Goal: Task Accomplishment & Management: Use online tool/utility

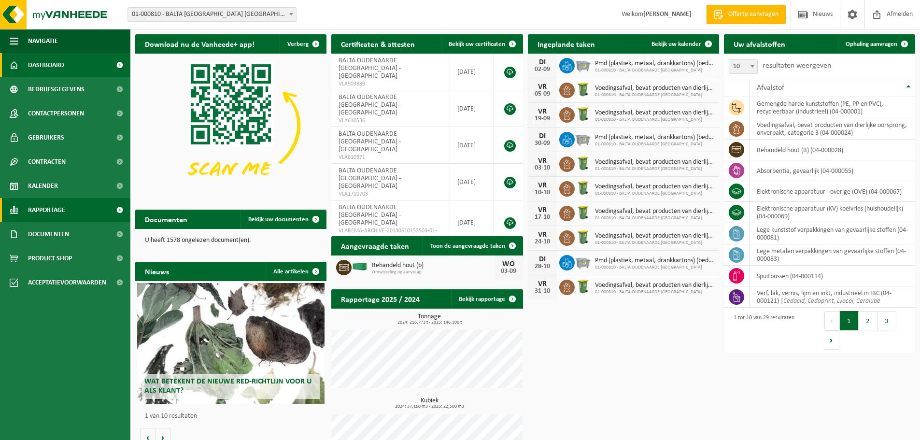
click at [70, 206] on link "Rapportage" at bounding box center [65, 210] width 130 height 24
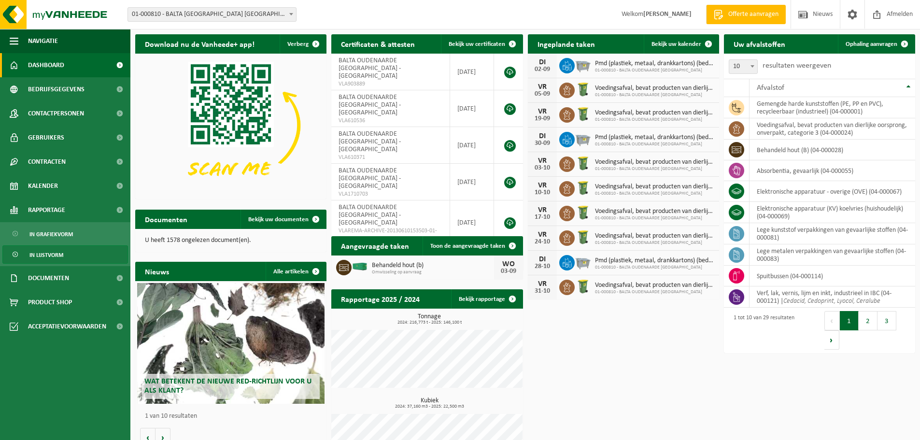
click at [51, 253] on span "In lijstvorm" at bounding box center [46, 255] width 34 height 18
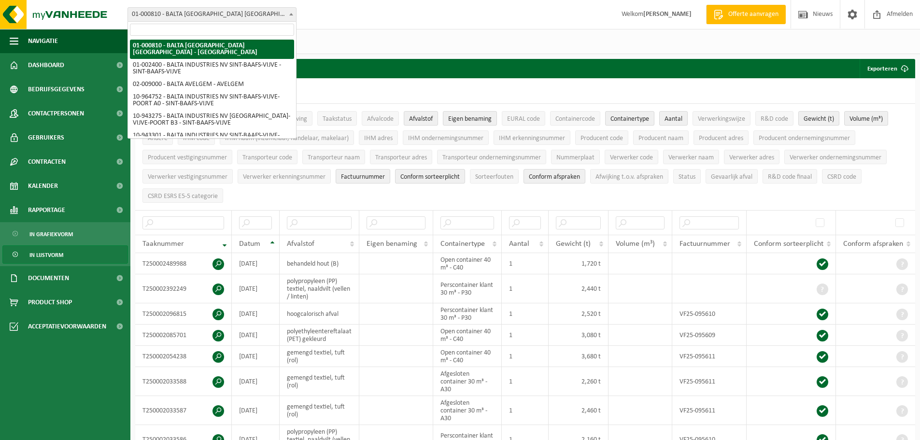
click at [241, 13] on span "01-000810 - BALTA [GEOGRAPHIC_DATA] [GEOGRAPHIC_DATA] - [GEOGRAPHIC_DATA]" at bounding box center [212, 15] width 168 height 14
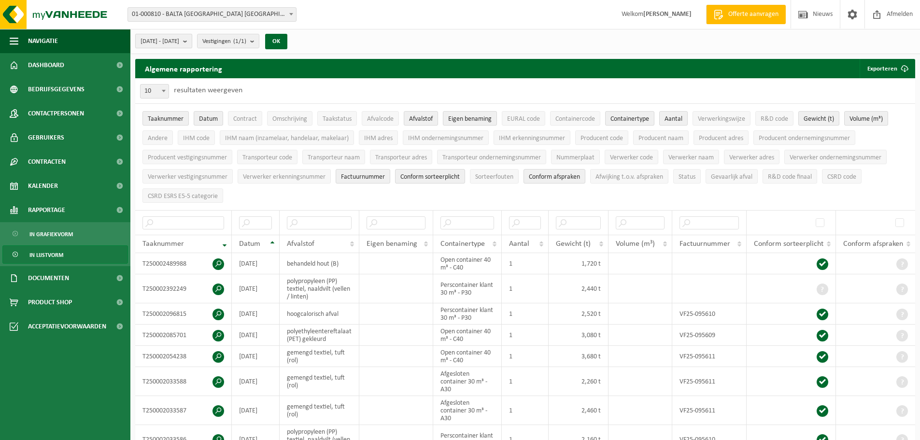
click at [179, 38] on span "2025-04-01 - 2025-09-01" at bounding box center [160, 41] width 39 height 14
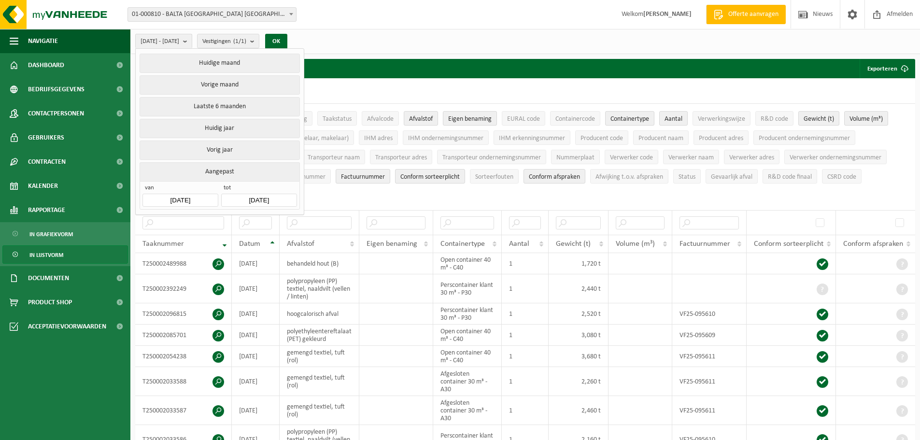
click at [198, 198] on input "2025-04-01" at bounding box center [179, 200] width 75 height 13
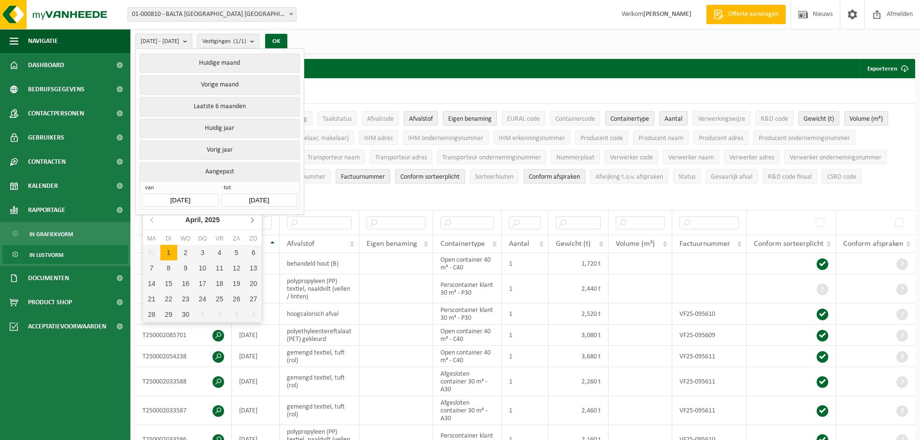
click at [248, 223] on icon at bounding box center [251, 219] width 15 height 15
click at [165, 252] on div "1" at bounding box center [168, 252] width 17 height 15
type input "2025-07-01"
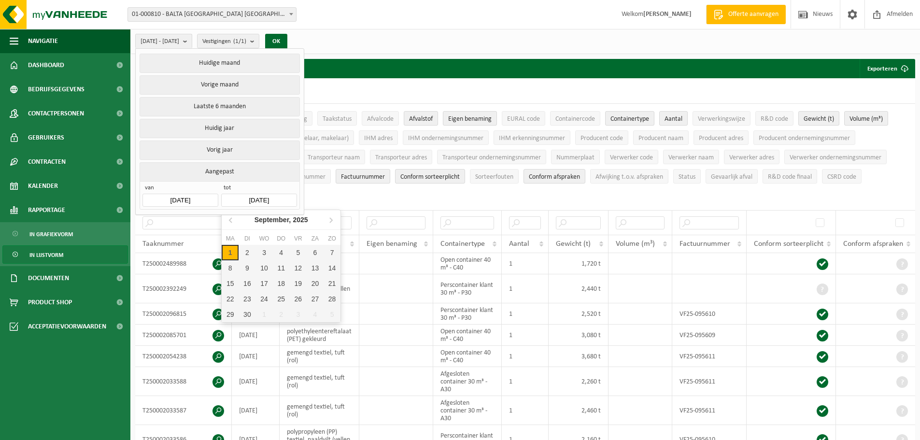
click at [257, 199] on input "2025-09-01" at bounding box center [258, 200] width 75 height 13
click at [230, 220] on icon at bounding box center [230, 220] width 2 height 5
click at [231, 223] on icon at bounding box center [231, 219] width 15 height 15
click at [285, 312] on div "31" at bounding box center [281, 314] width 17 height 15
type input "2025-07-31"
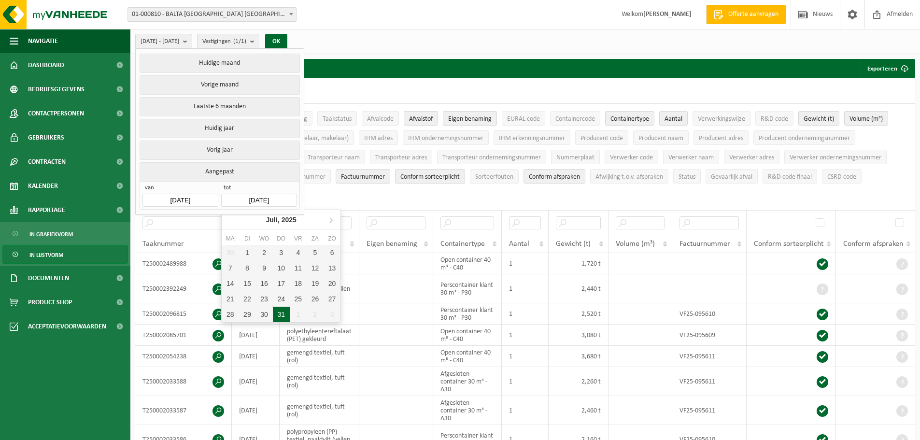
type input "2025-07-01"
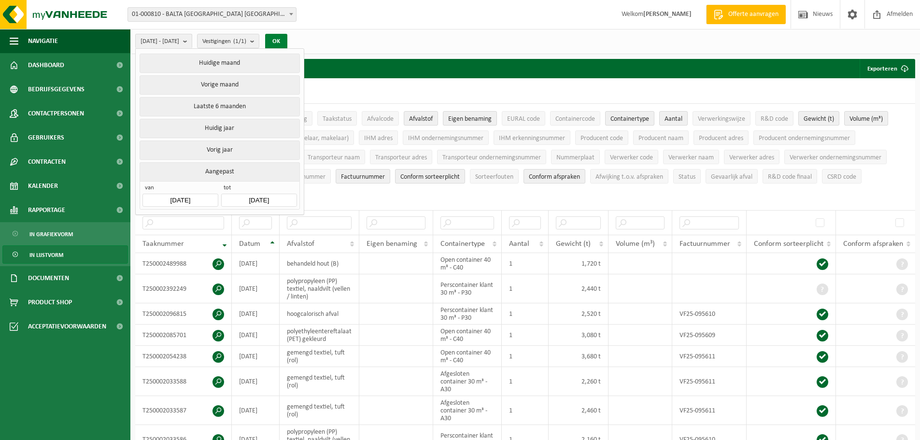
click at [287, 39] on button "OK" at bounding box center [276, 41] width 22 height 15
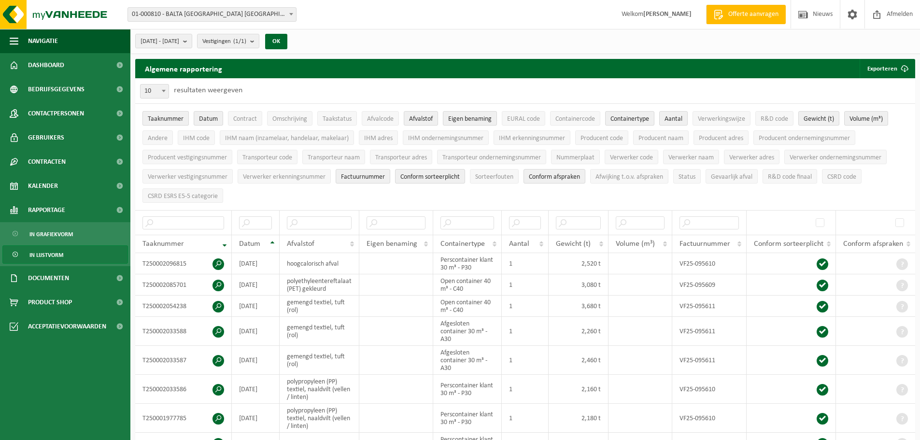
click at [181, 116] on span "Taaknummer" at bounding box center [166, 118] width 36 height 7
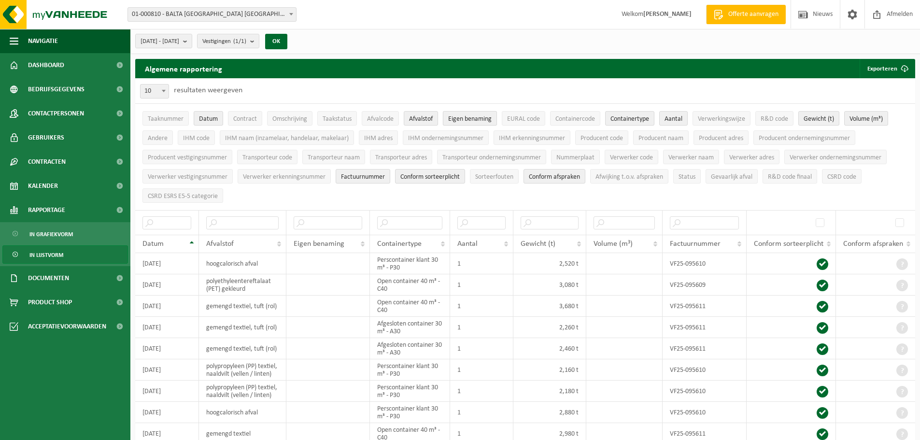
click at [480, 119] on span "Eigen benaming" at bounding box center [469, 118] width 43 height 7
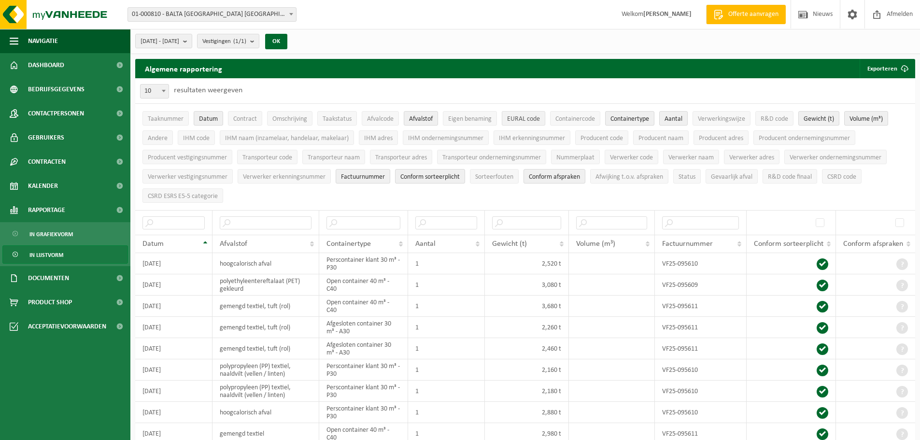
click at [525, 121] on span "EURAL code" at bounding box center [523, 118] width 33 height 7
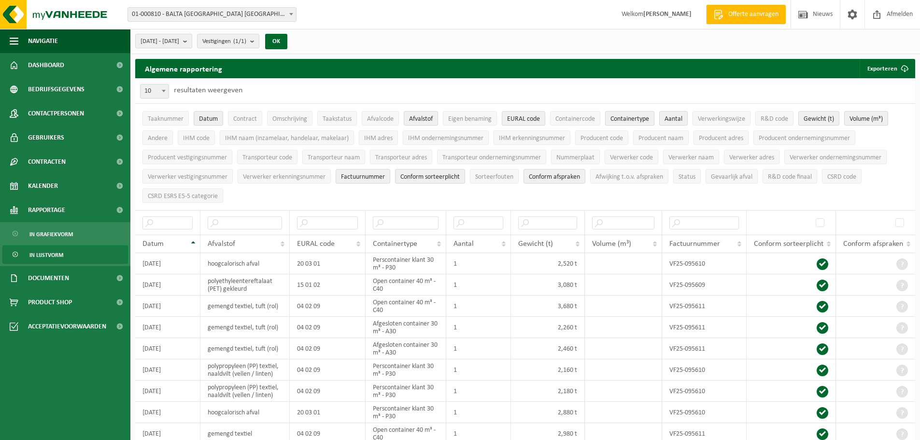
click at [631, 115] on span "Containertype" at bounding box center [630, 118] width 39 height 7
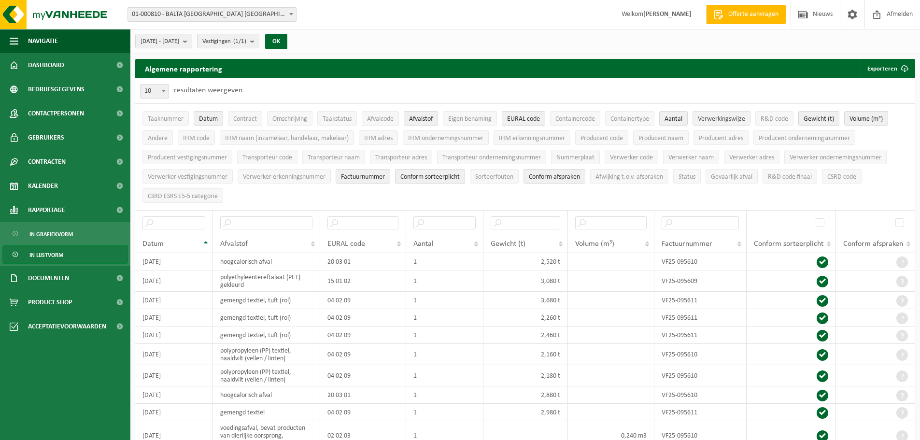
click at [714, 122] on span "Verwerkingswijze" at bounding box center [721, 118] width 47 height 7
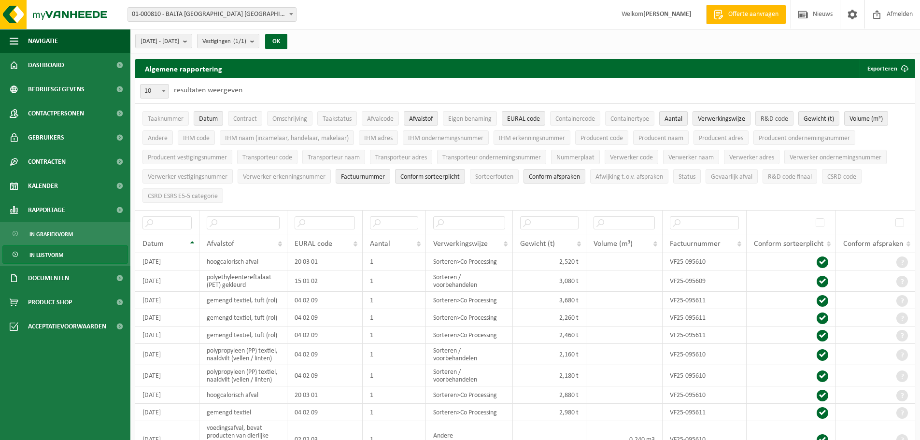
click at [772, 122] on span "R&D code" at bounding box center [775, 118] width 28 height 7
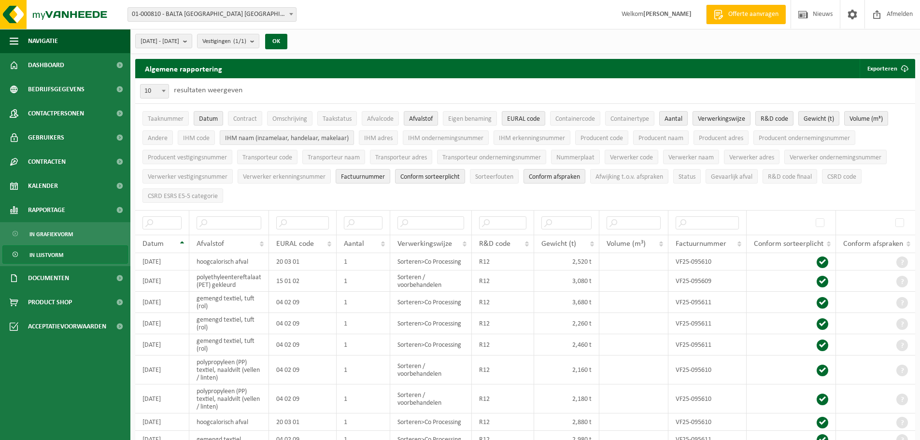
click at [330, 142] on span "IHM naam (inzamelaar, handelaar, makelaar)" at bounding box center [287, 138] width 124 height 7
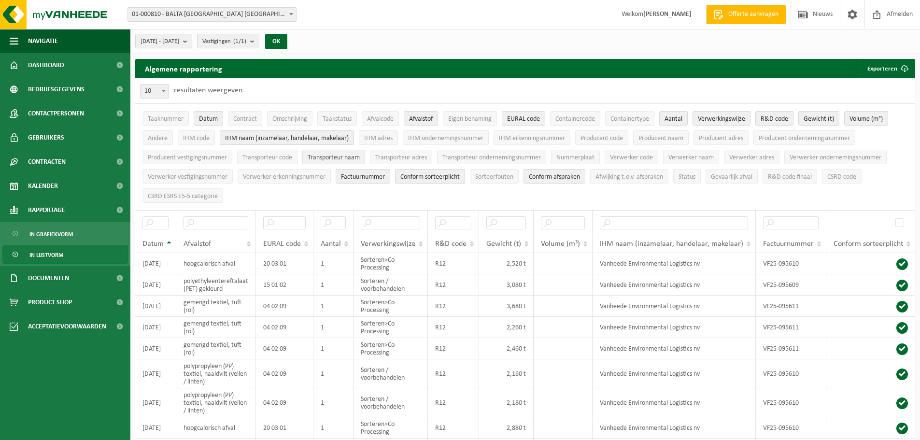
click at [324, 155] on span "Transporteur naam" at bounding box center [334, 157] width 52 height 7
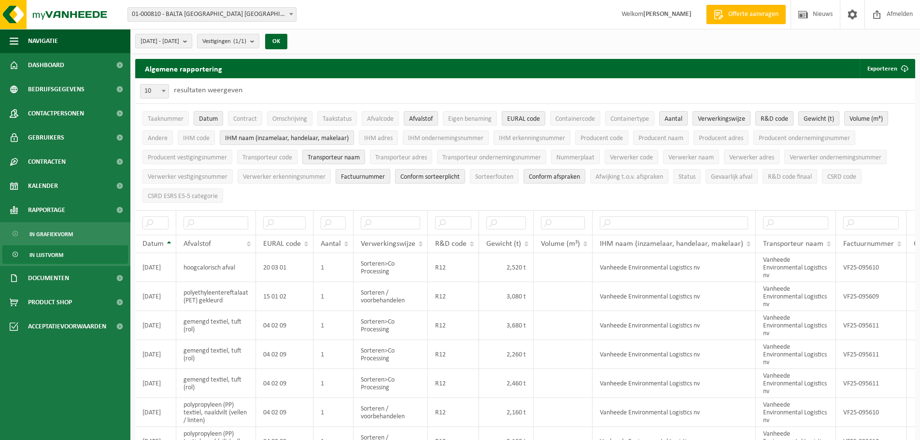
click at [375, 176] on span "Factuurnummer" at bounding box center [363, 176] width 44 height 7
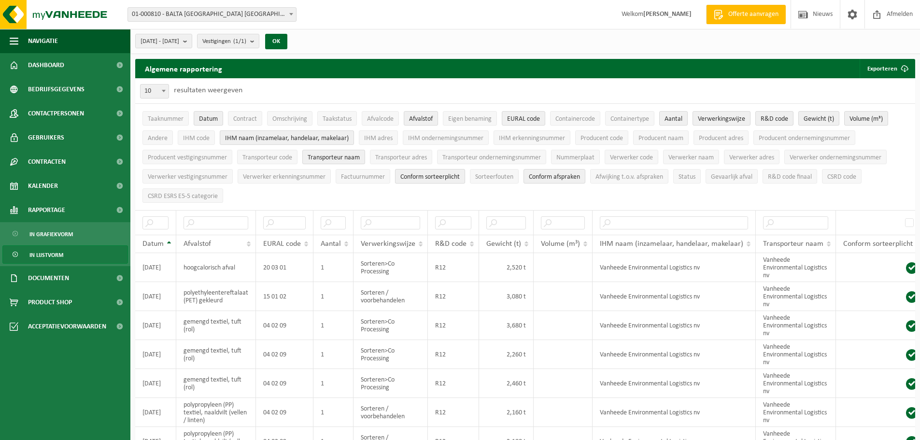
click at [436, 177] on span "Conform sorteerplicht" at bounding box center [429, 176] width 59 height 7
click at [551, 177] on span "Conform afspraken" at bounding box center [554, 176] width 51 height 7
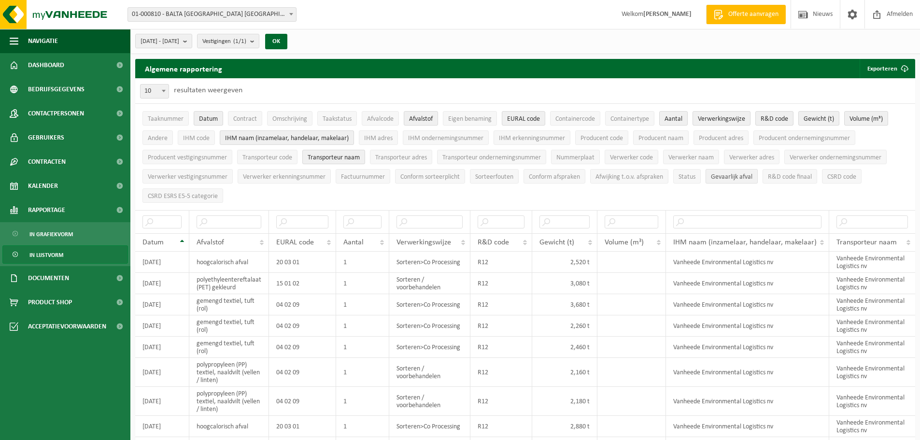
click at [735, 174] on span "Gevaarlijk afval" at bounding box center [732, 176] width 42 height 7
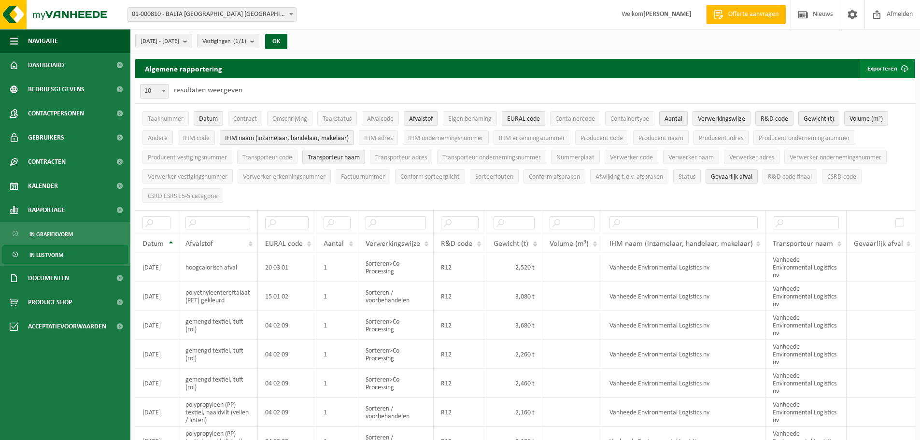
click at [886, 71] on button "Exporteren" at bounding box center [887, 68] width 55 height 19
click at [871, 84] on link "Enkel mijn selectie" at bounding box center [869, 87] width 87 height 19
click at [260, 14] on span "01-000810 - BALTA [GEOGRAPHIC_DATA] [GEOGRAPHIC_DATA] - [GEOGRAPHIC_DATA]" at bounding box center [212, 15] width 168 height 14
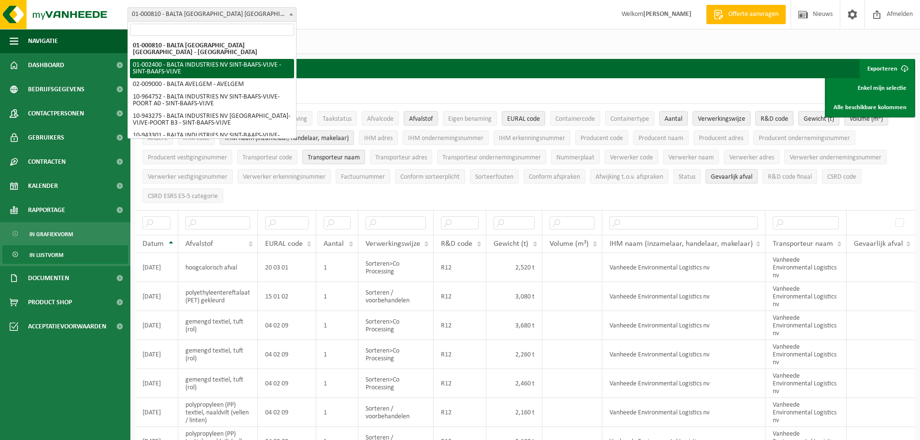
select select "153"
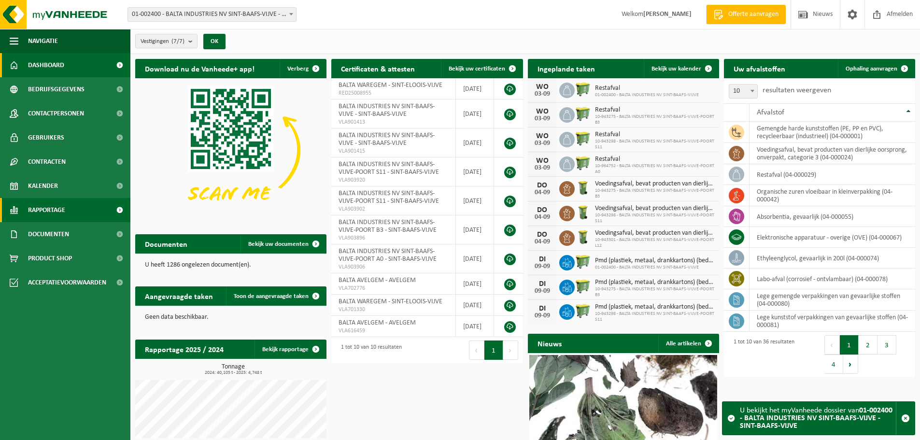
click at [67, 206] on link "Rapportage" at bounding box center [65, 210] width 130 height 24
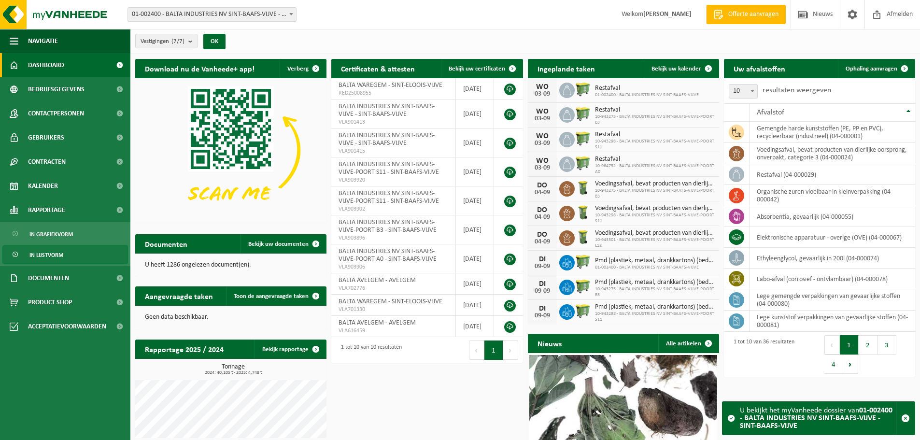
click at [72, 250] on link "In lijstvorm" at bounding box center [65, 254] width 126 height 18
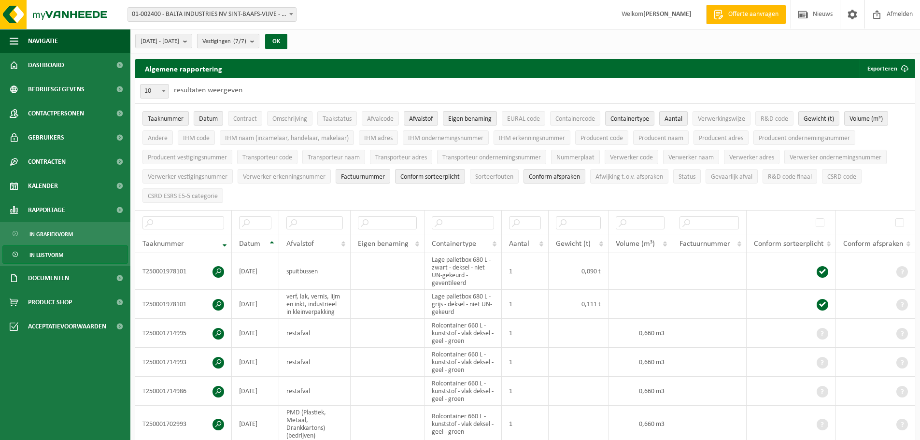
click at [246, 45] on span "Vestigingen (7/7)" at bounding box center [224, 41] width 44 height 14
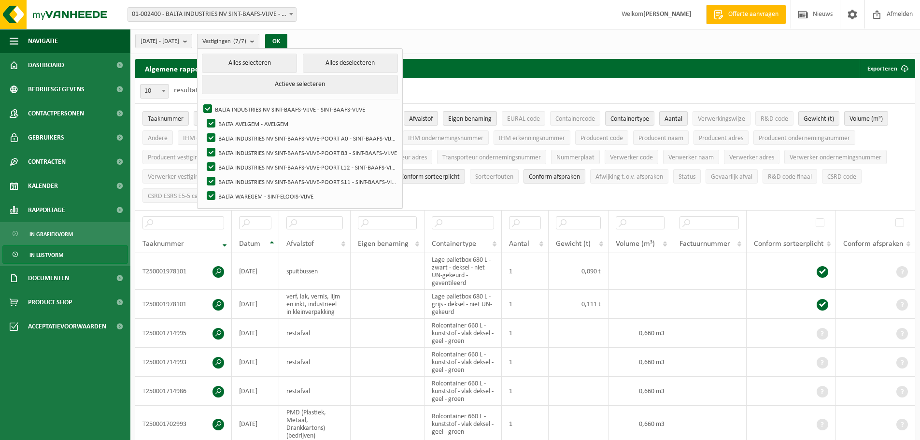
click at [246, 45] on span "Vestigingen (7/7)" at bounding box center [224, 41] width 44 height 14
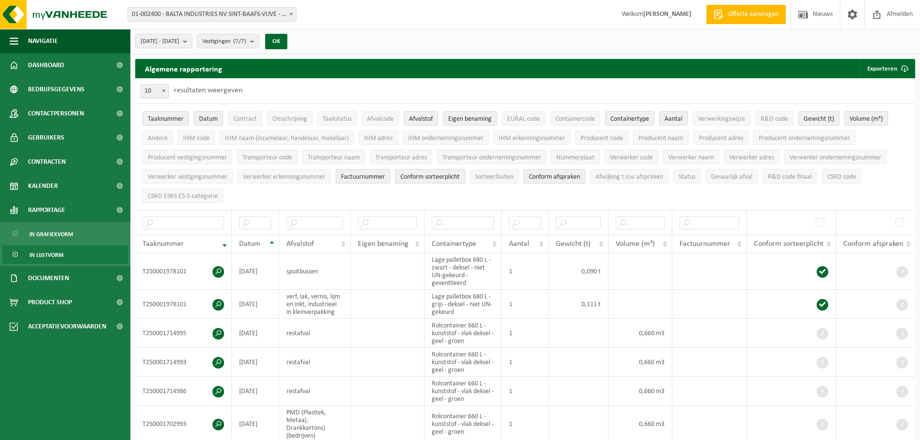
click at [192, 48] on div "2025-04-01 - 2025-09-01 Huidige maand Vorige maand Laatste 6 maanden Huidig jaa…" at bounding box center [214, 41] width 168 height 21
click at [179, 47] on span "2025-04-01 - 2025-09-01" at bounding box center [160, 41] width 39 height 14
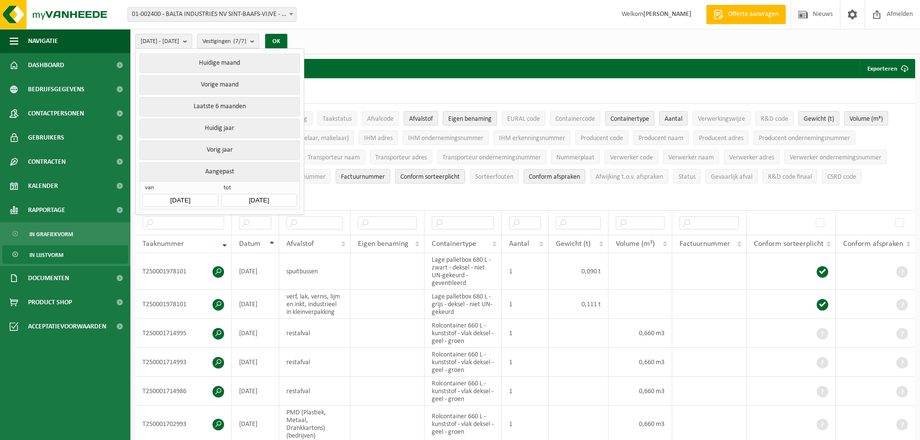
click at [200, 195] on input "2025-04-01" at bounding box center [179, 200] width 75 height 13
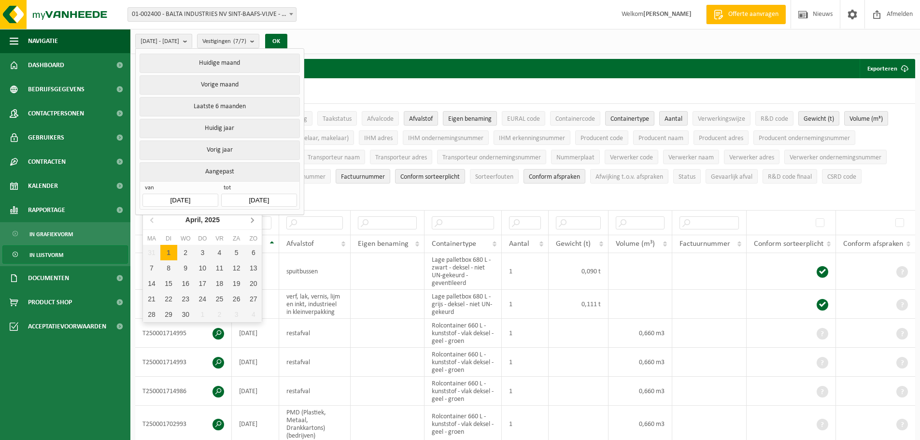
click at [247, 222] on icon at bounding box center [251, 219] width 15 height 15
click at [251, 219] on icon at bounding box center [251, 219] width 15 height 15
click at [170, 251] on div "1" at bounding box center [168, 252] width 17 height 15
type input "2025-07-01"
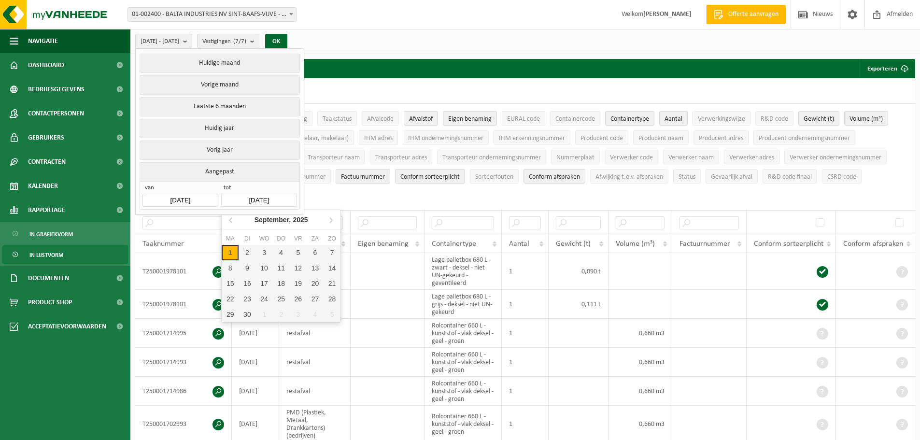
click at [257, 198] on input "2025-09-01" at bounding box center [258, 200] width 75 height 13
click at [238, 221] on icon at bounding box center [231, 219] width 15 height 15
drag, startPoint x: 287, startPoint y: 312, endPoint x: 290, endPoint y: 279, distance: 33.5
click at [287, 312] on div "31" at bounding box center [281, 314] width 17 height 15
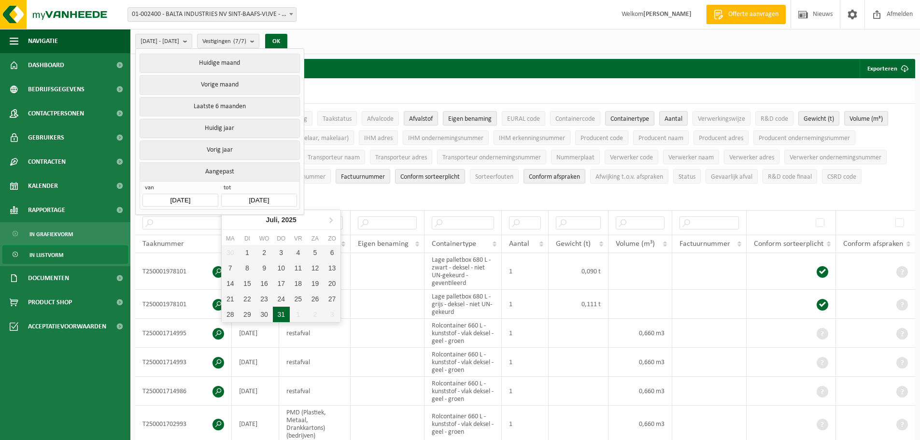
type input "2025-07-31"
type input "2025-07-01"
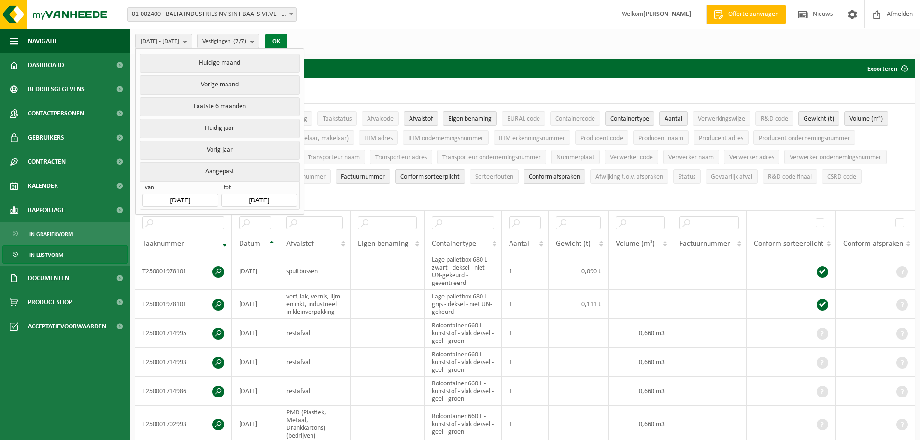
click at [287, 41] on button "OK" at bounding box center [276, 41] width 22 height 15
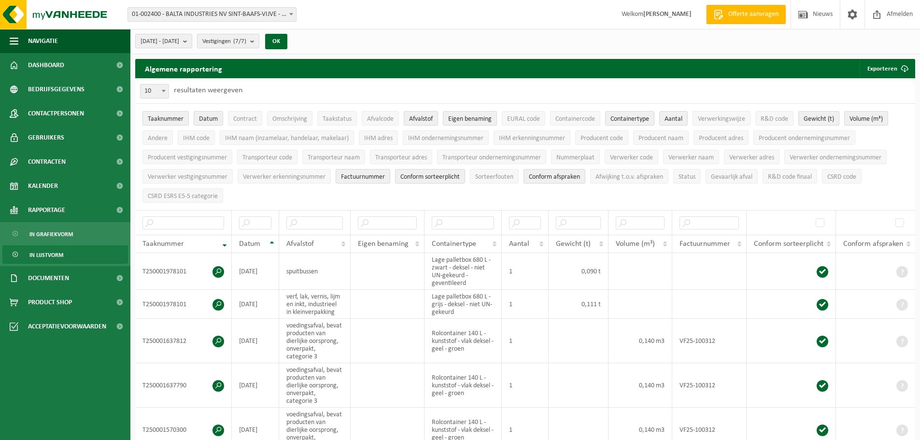
drag, startPoint x: 170, startPoint y: 120, endPoint x: 197, endPoint y: 105, distance: 31.6
click at [170, 121] on span "Taaknummer" at bounding box center [166, 118] width 36 height 7
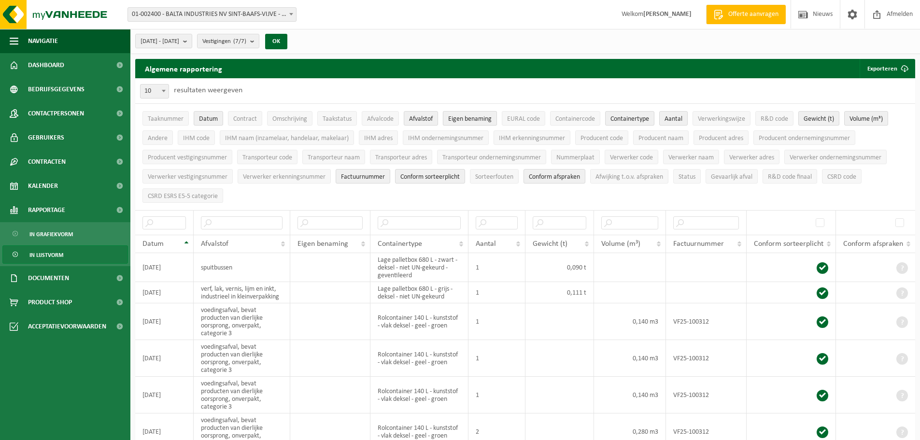
click at [466, 119] on span "Eigen benaming" at bounding box center [469, 118] width 43 height 7
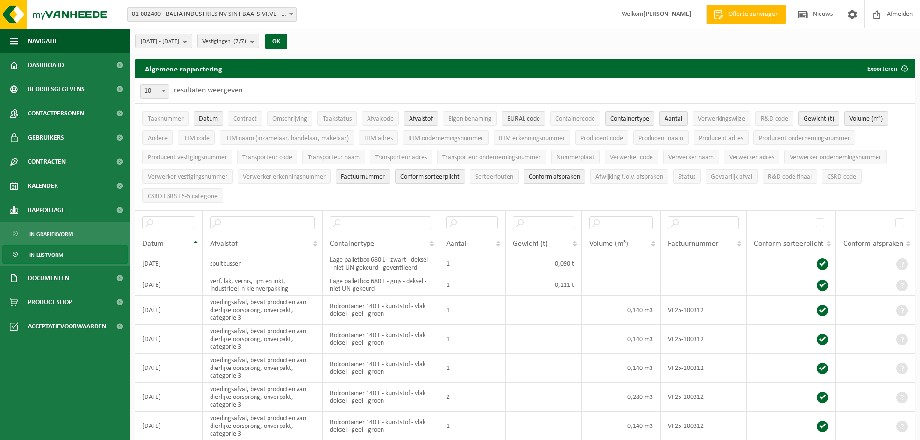
click at [525, 118] on span "EURAL code" at bounding box center [523, 118] width 33 height 7
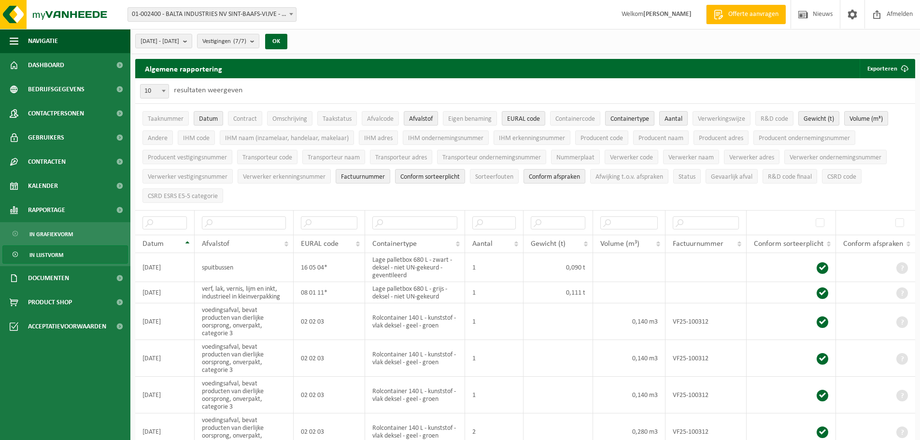
drag, startPoint x: 632, startPoint y: 120, endPoint x: 647, endPoint y: 120, distance: 15.0
click at [633, 120] on span "Containertype" at bounding box center [630, 118] width 39 height 7
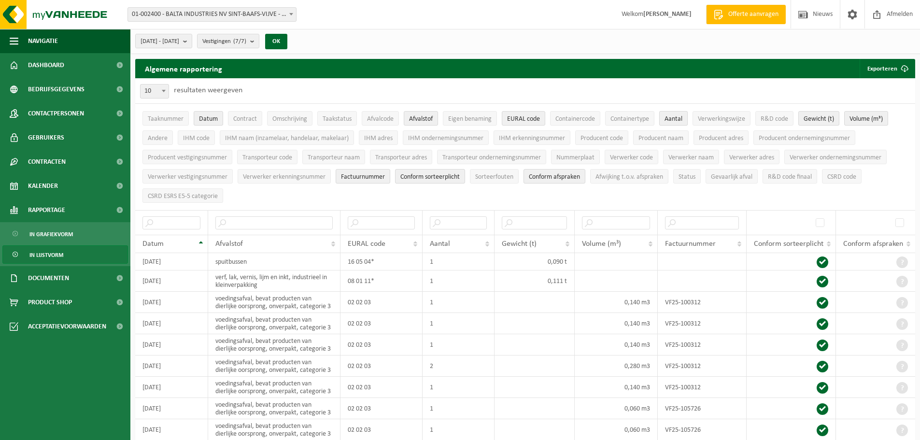
click at [682, 116] on span "Aantal" at bounding box center [674, 118] width 18 height 7
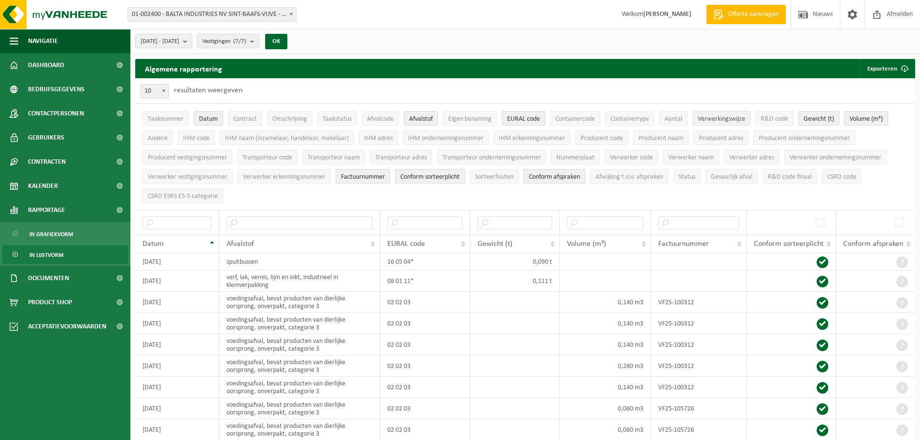
click at [750, 122] on button "Verwerkingswijze" at bounding box center [722, 118] width 58 height 14
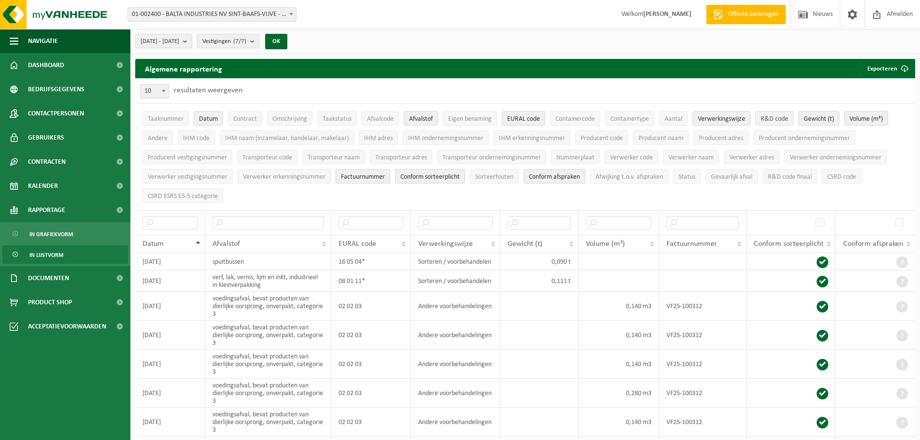
click at [778, 118] on span "R&D code" at bounding box center [775, 118] width 28 height 7
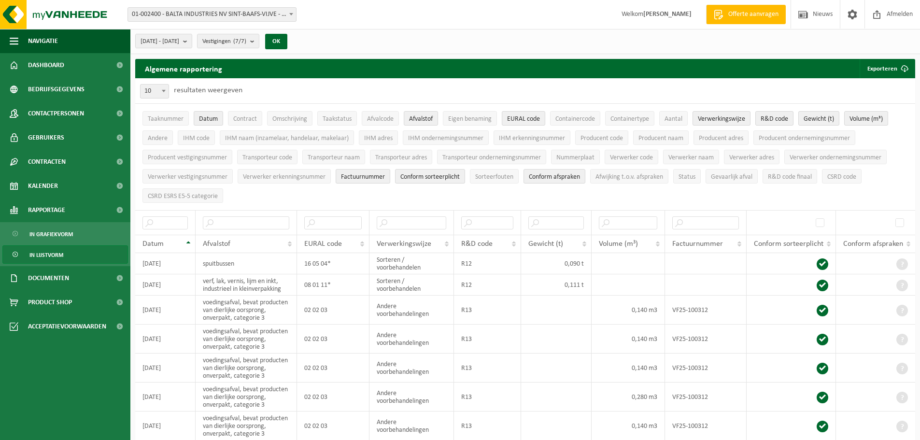
drag, startPoint x: 288, startPoint y: 139, endPoint x: 342, endPoint y: 147, distance: 54.2
click at [289, 139] on span "IHM naam (inzamelaar, handelaar, makelaar)" at bounding box center [287, 138] width 124 height 7
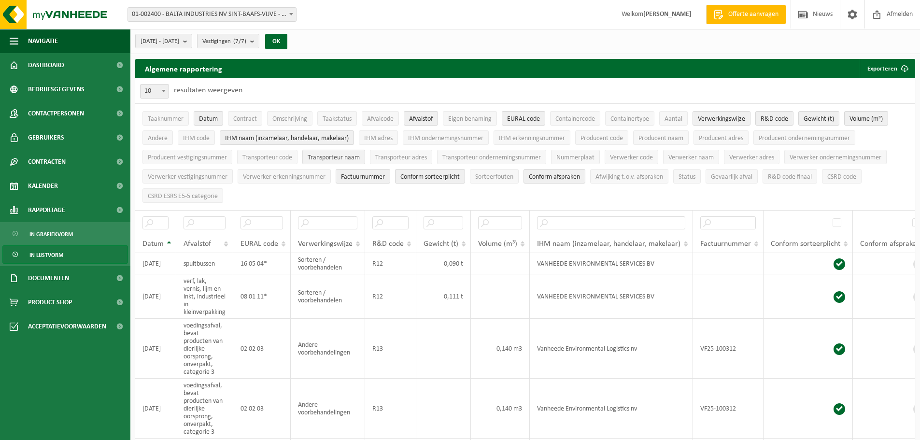
click at [327, 151] on button "Transporteur naam" at bounding box center [333, 157] width 63 height 14
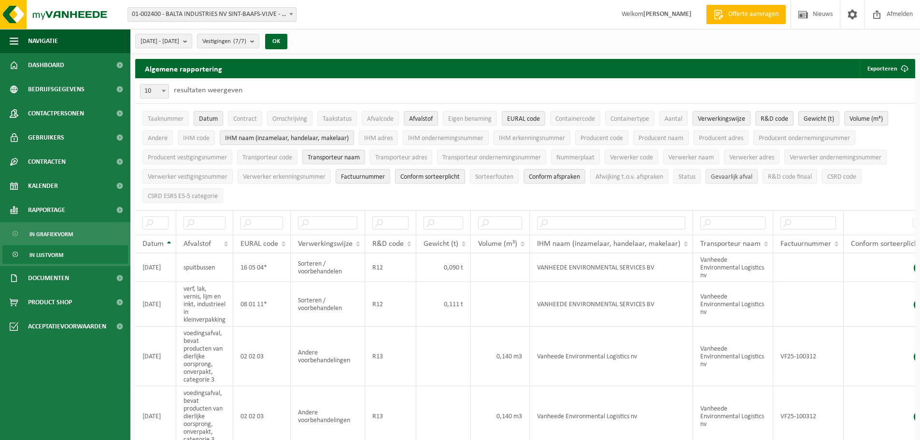
click at [747, 178] on span "Gevaarlijk afval" at bounding box center [732, 176] width 42 height 7
drag, startPoint x: 570, startPoint y: 174, endPoint x: 514, endPoint y: 171, distance: 56.1
click at [559, 174] on span "Conform afspraken" at bounding box center [554, 176] width 51 height 7
click at [451, 176] on span "Conform sorteerplicht" at bounding box center [429, 176] width 59 height 7
click at [374, 175] on span "Factuurnummer" at bounding box center [363, 176] width 44 height 7
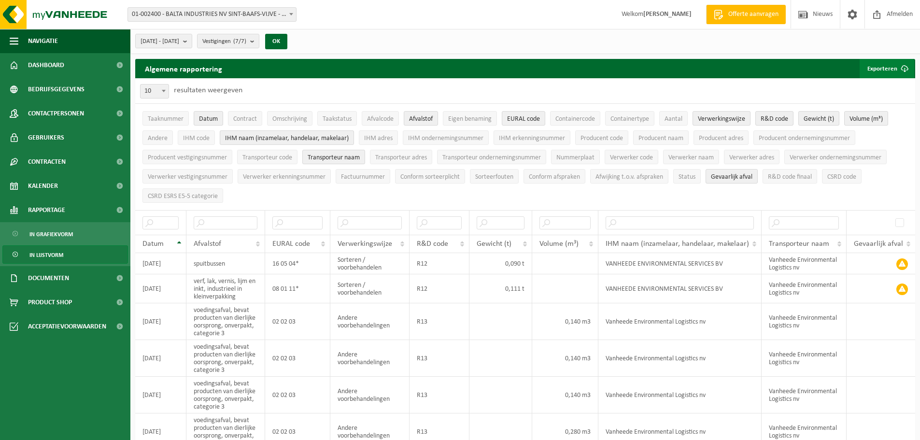
click at [876, 67] on button "Exporteren" at bounding box center [887, 68] width 55 height 19
click at [867, 83] on link "Enkel mijn selectie" at bounding box center [869, 87] width 87 height 19
click at [192, 42] on b "submit" at bounding box center [187, 41] width 9 height 14
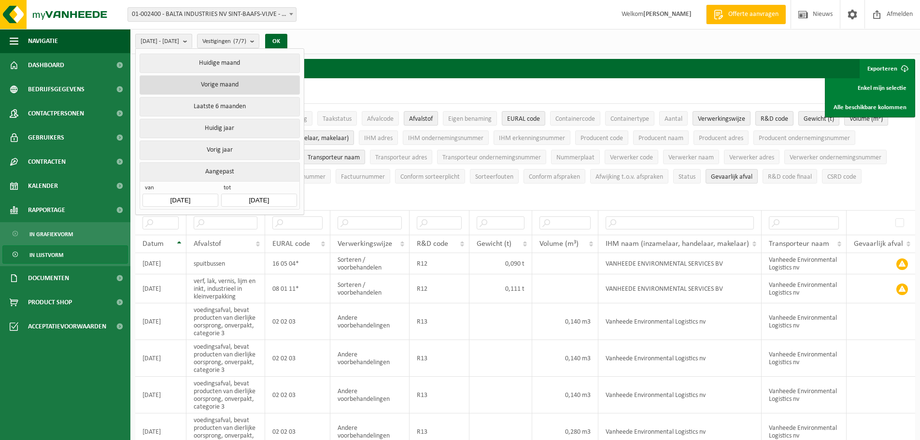
click at [241, 86] on button "Vorige maand" at bounding box center [220, 84] width 160 height 19
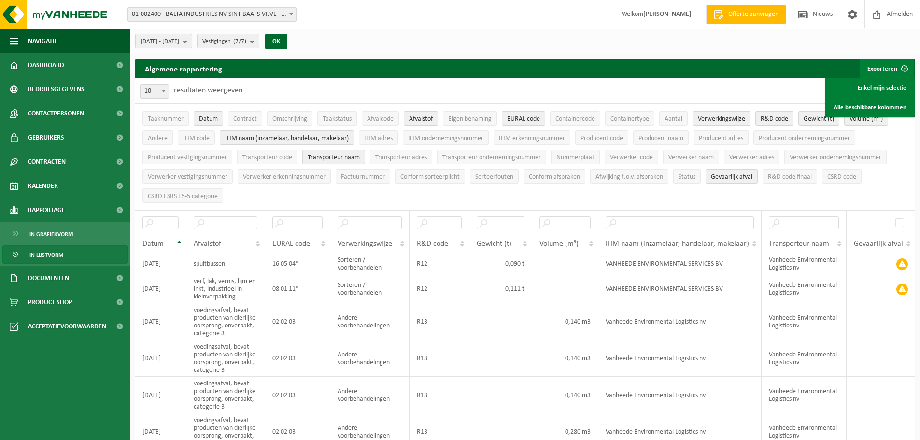
click at [192, 43] on button "2025-08-01 - 2025-08-31" at bounding box center [163, 41] width 57 height 14
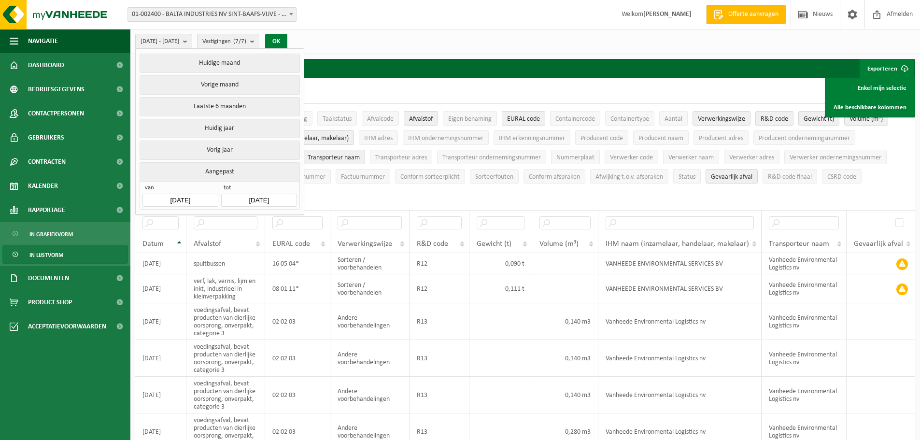
click at [287, 42] on button "OK" at bounding box center [276, 41] width 22 height 15
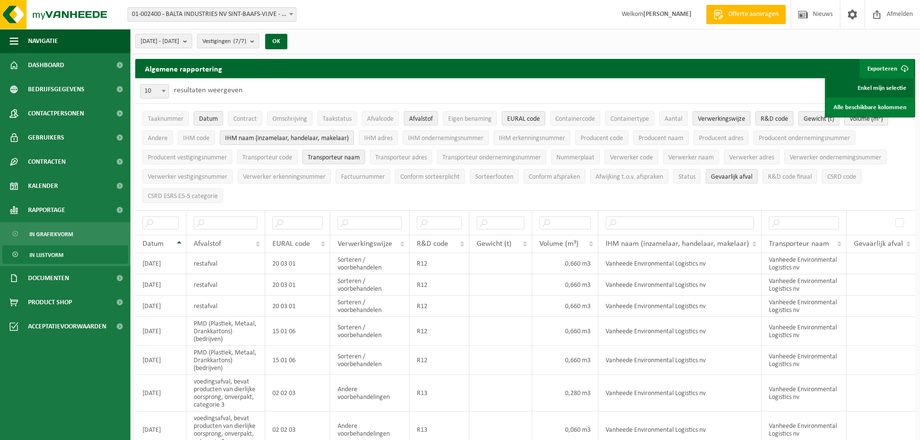
click at [886, 88] on link "Enkel mijn selectie" at bounding box center [869, 87] width 87 height 19
click at [211, 14] on span "01-002400 - BALTA INDUSTRIES NV SINT-BAAFS-VIJVE - SINT-BAAFS-VIJVE" at bounding box center [212, 15] width 168 height 14
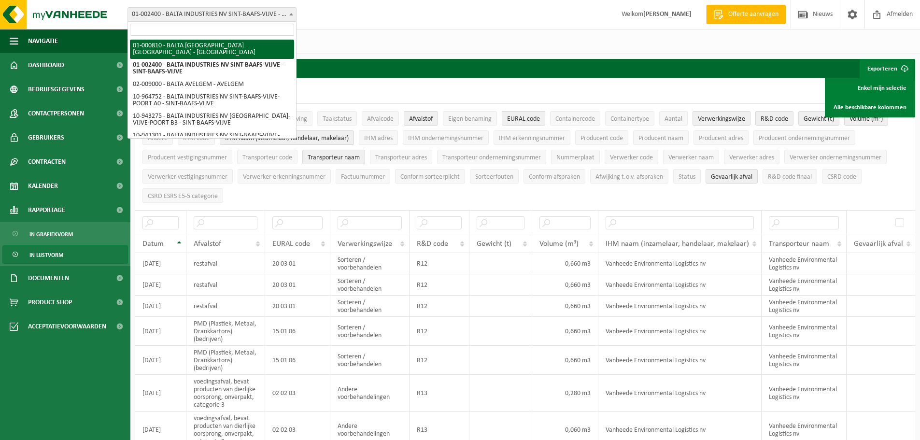
select select "88"
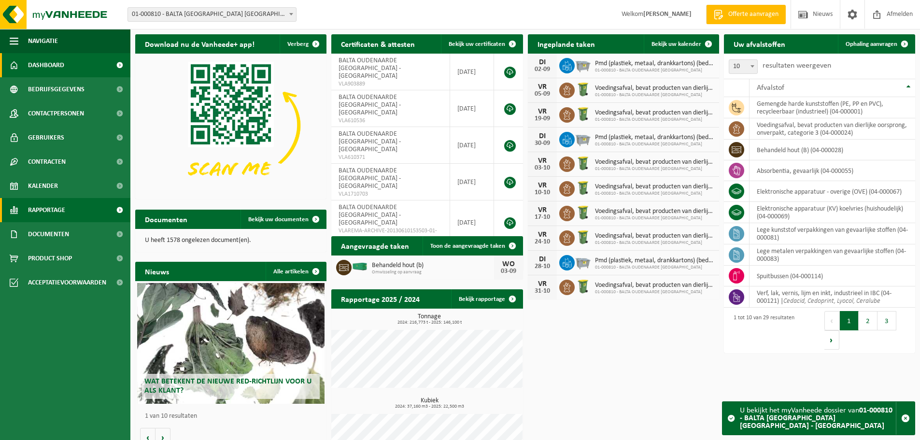
click at [60, 215] on span "Rapportage" at bounding box center [46, 210] width 37 height 24
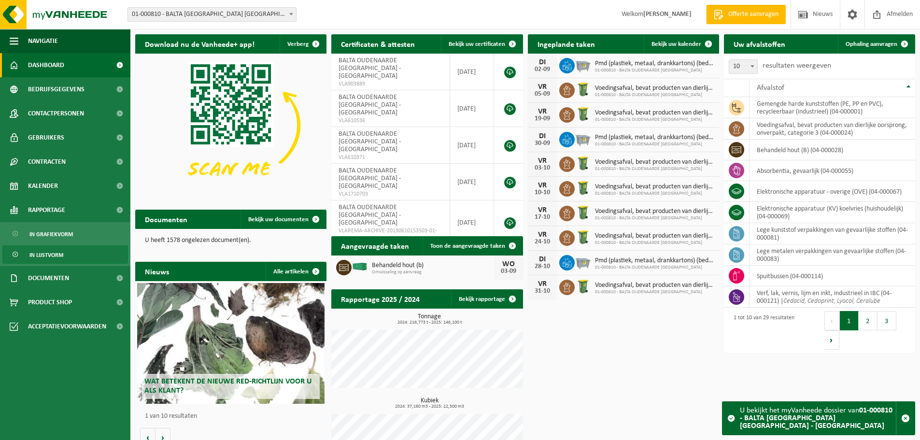
click at [66, 254] on link "In lijstvorm" at bounding box center [65, 254] width 126 height 18
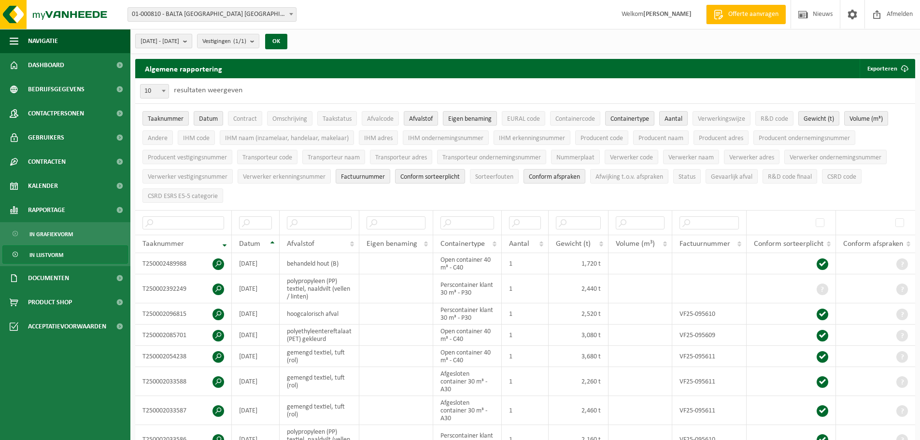
click at [192, 40] on button "[DATE] - [DATE]" at bounding box center [163, 41] width 57 height 14
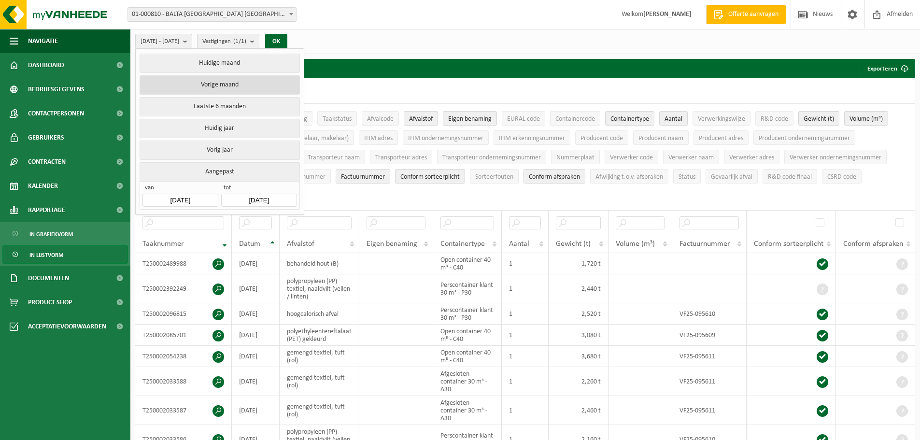
click at [228, 86] on button "Vorige maand" at bounding box center [220, 84] width 160 height 19
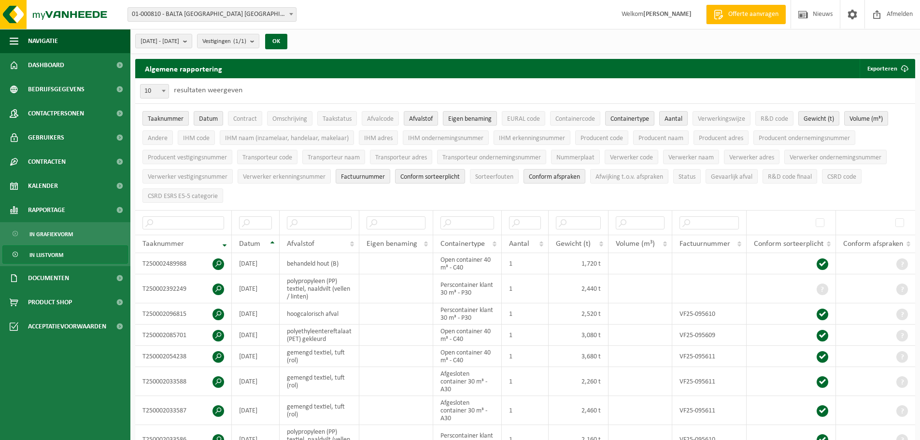
click at [160, 115] on span "Taaknummer" at bounding box center [166, 118] width 36 height 7
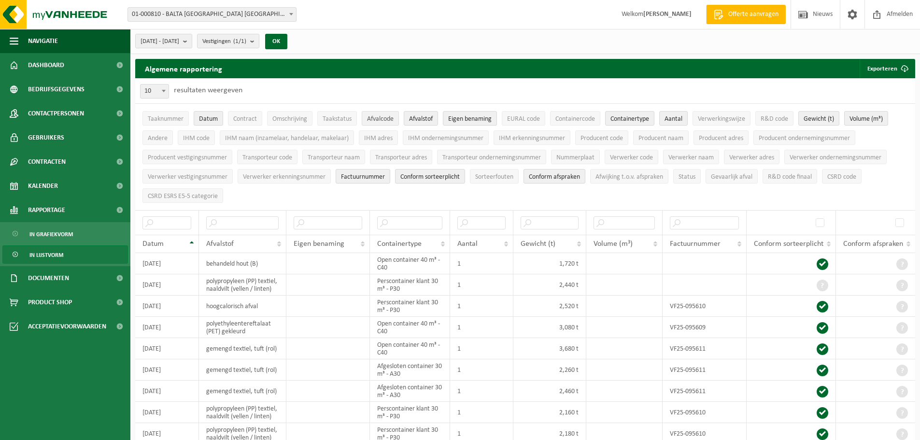
drag, startPoint x: 382, startPoint y: 120, endPoint x: 389, endPoint y: 118, distance: 7.4
click at [384, 120] on span "Afvalcode" at bounding box center [380, 118] width 27 height 7
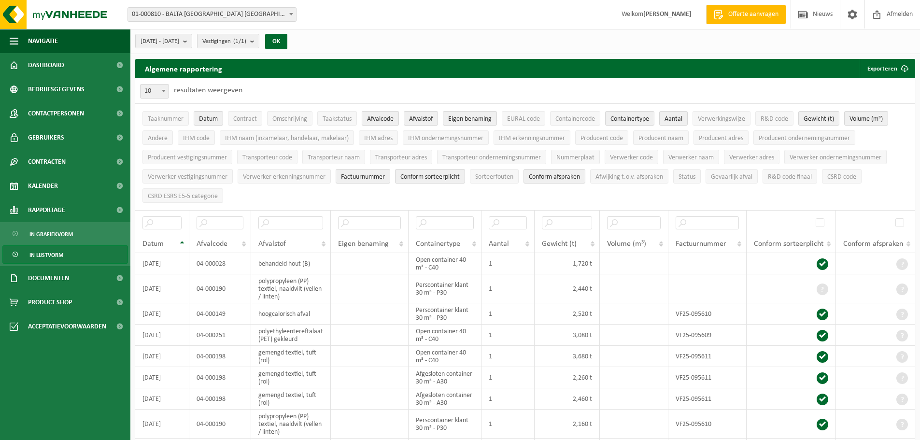
click at [388, 119] on span "Afvalcode" at bounding box center [380, 118] width 27 height 7
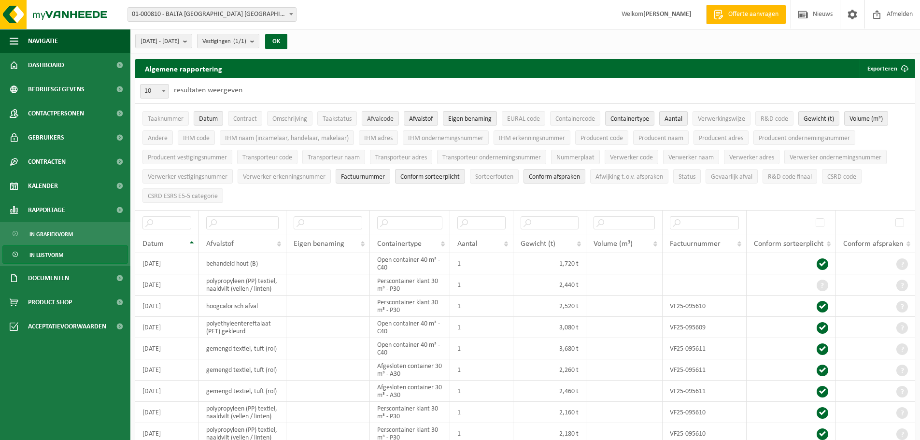
click at [389, 120] on span "Afvalcode" at bounding box center [380, 118] width 27 height 7
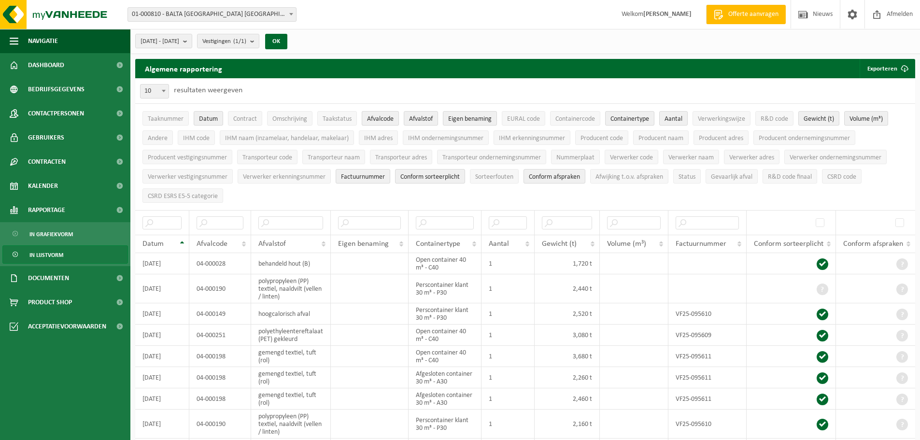
click at [389, 120] on span "Afvalcode" at bounding box center [380, 118] width 27 height 7
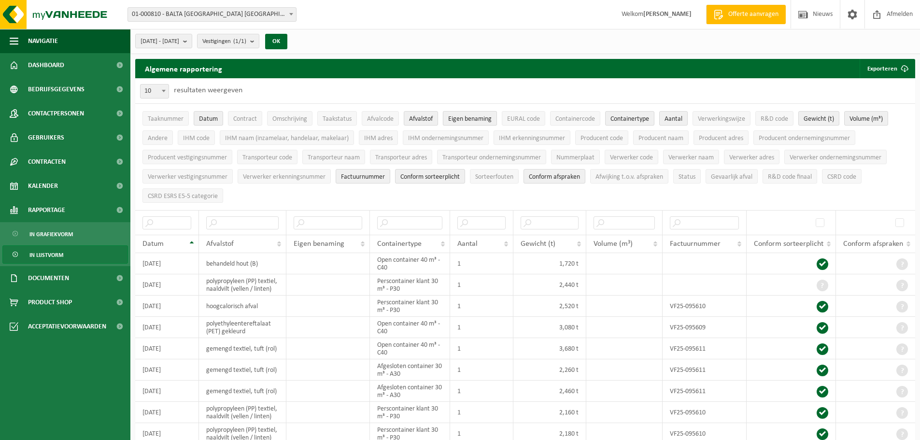
click at [485, 122] on span "Eigen benaming" at bounding box center [469, 118] width 43 height 7
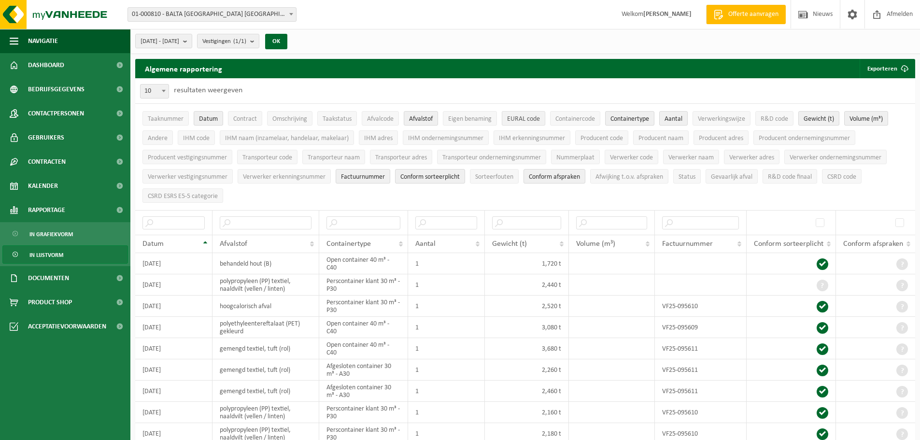
click at [534, 118] on span "EURAL code" at bounding box center [523, 118] width 33 height 7
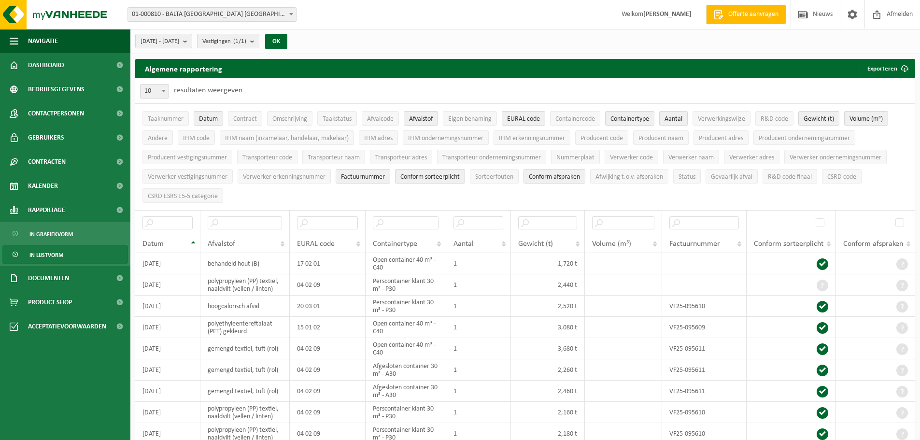
drag, startPoint x: 635, startPoint y: 115, endPoint x: 679, endPoint y: 116, distance: 44.0
click at [635, 115] on span "Containertype" at bounding box center [630, 118] width 39 height 7
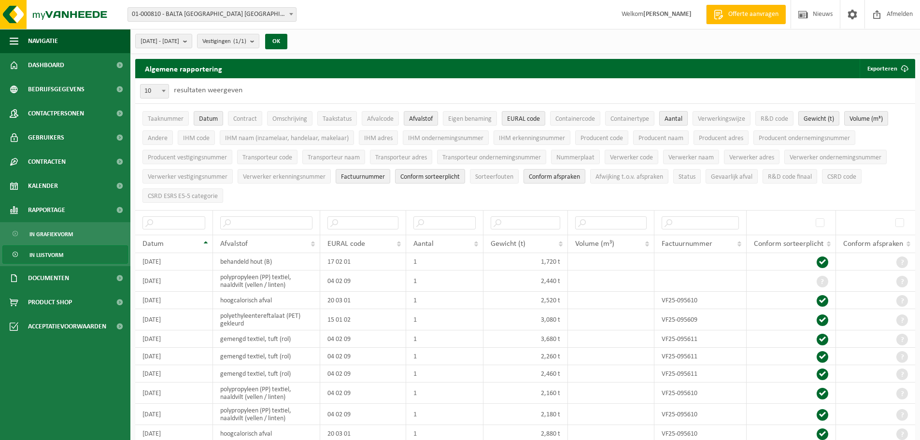
click at [679, 116] on span "Aantal" at bounding box center [674, 118] width 18 height 7
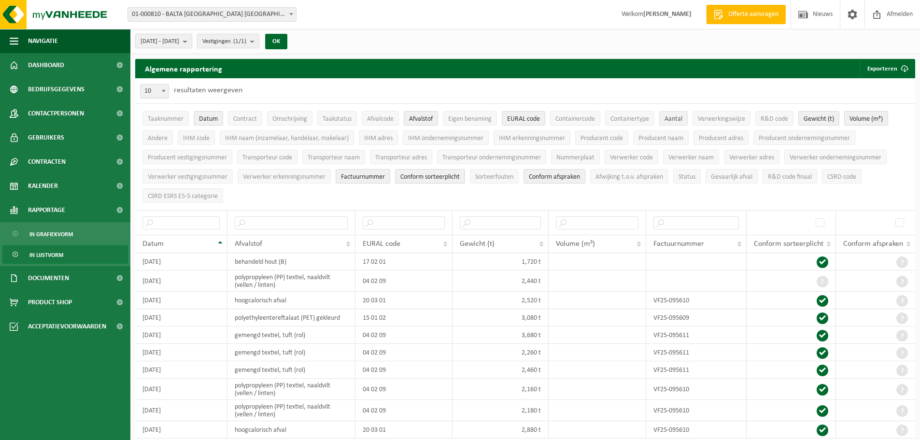
click at [673, 117] on span "Aantal" at bounding box center [674, 118] width 18 height 7
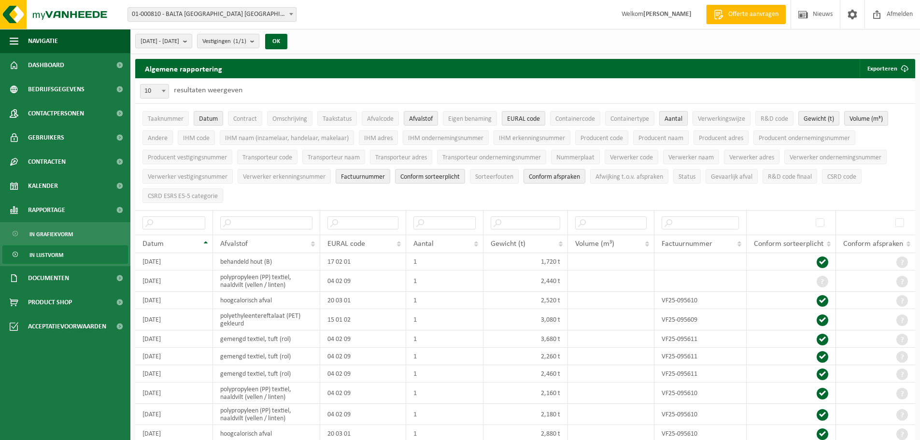
click at [673, 117] on span "Aantal" at bounding box center [674, 118] width 18 height 7
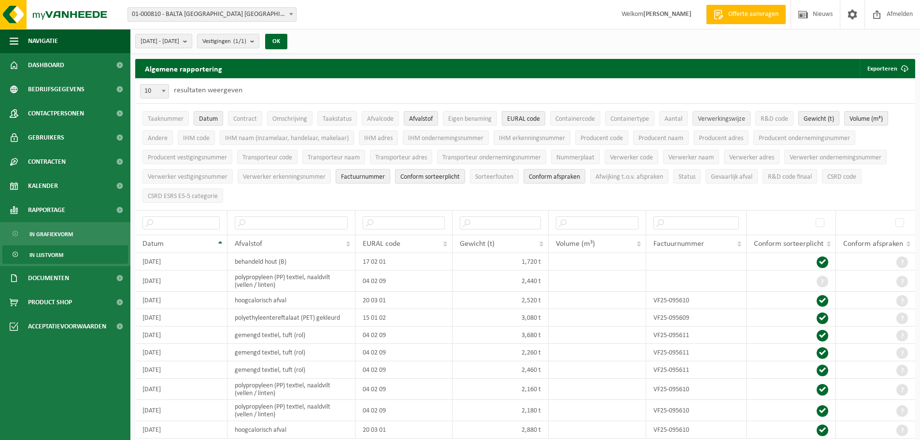
click at [744, 121] on span "Verwerkingswijze" at bounding box center [721, 118] width 47 height 7
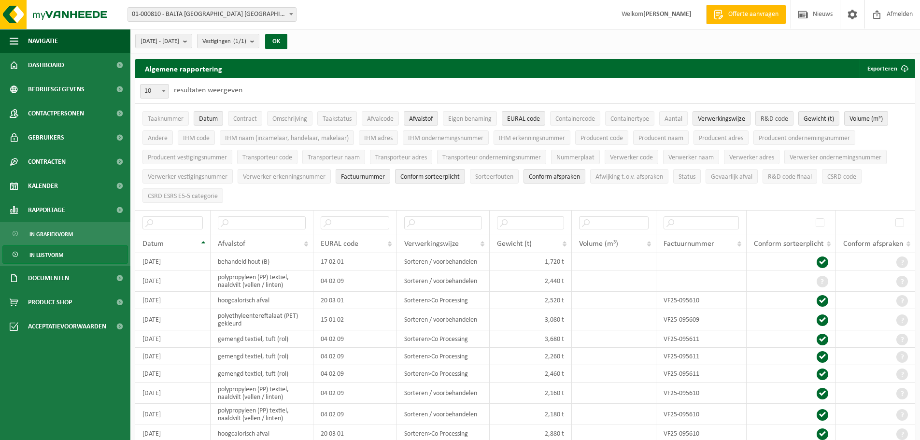
drag, startPoint x: 776, startPoint y: 118, endPoint x: 804, endPoint y: 123, distance: 28.4
click at [776, 118] on span "R&D code" at bounding box center [775, 118] width 28 height 7
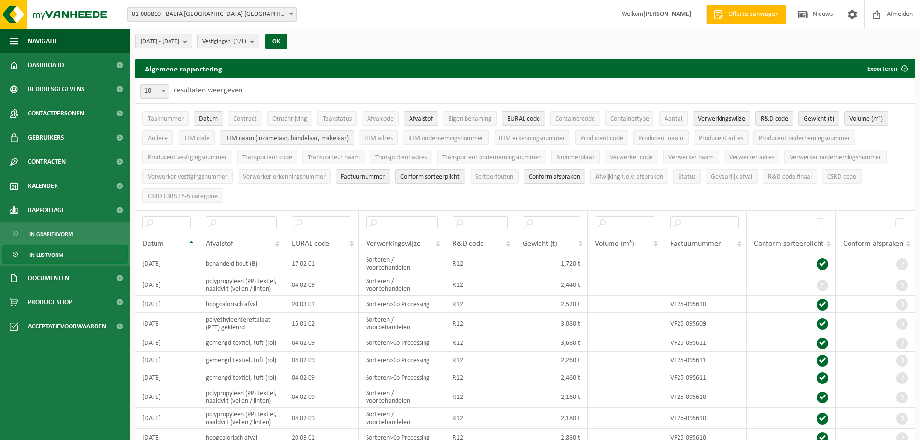
click at [308, 139] on span "IHM naam (inzamelaar, handelaar, makelaar)" at bounding box center [287, 138] width 124 height 7
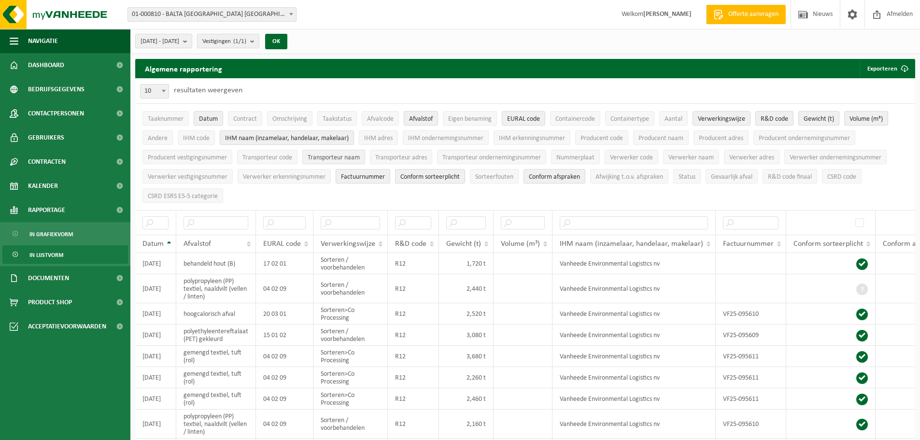
click at [338, 157] on span "Transporteur naam" at bounding box center [334, 157] width 52 height 7
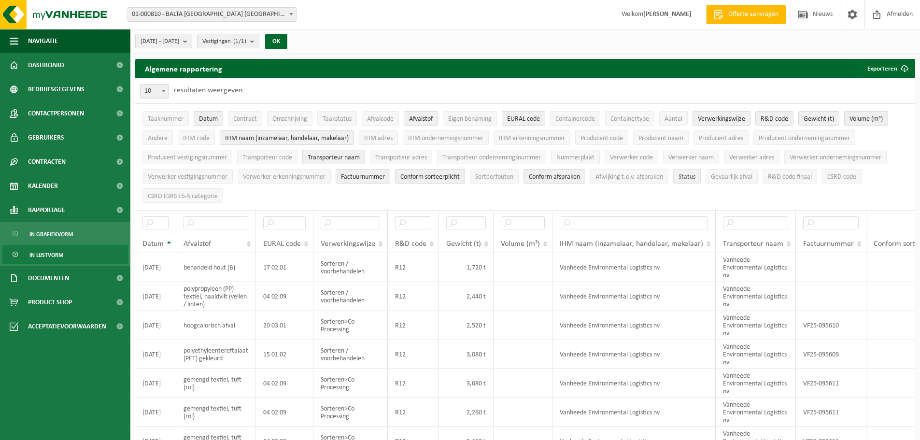
drag, startPoint x: 721, startPoint y: 180, endPoint x: 690, endPoint y: 177, distance: 31.0
click at [721, 180] on button "Gevaarlijk afval" at bounding box center [732, 176] width 52 height 14
click at [574, 178] on span "Conform afspraken" at bounding box center [554, 176] width 51 height 7
click at [440, 178] on span "Conform sorteerplicht" at bounding box center [429, 176] width 59 height 7
click at [361, 177] on span "Factuurnummer" at bounding box center [363, 176] width 44 height 7
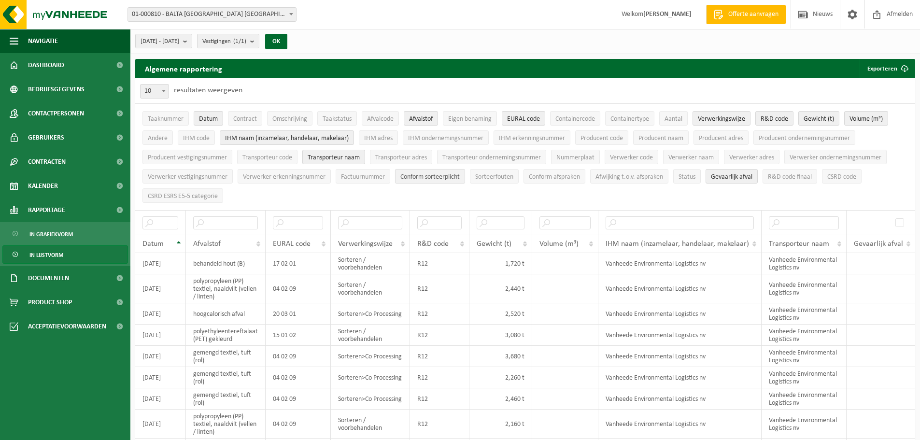
click at [427, 177] on span "Conform sorteerplicht" at bounding box center [429, 176] width 59 height 7
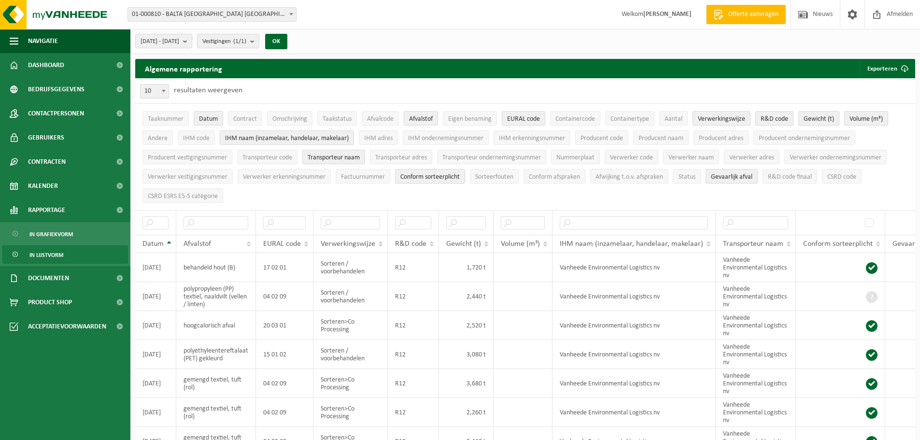
click at [447, 178] on span "Conform sorteerplicht" at bounding box center [429, 176] width 59 height 7
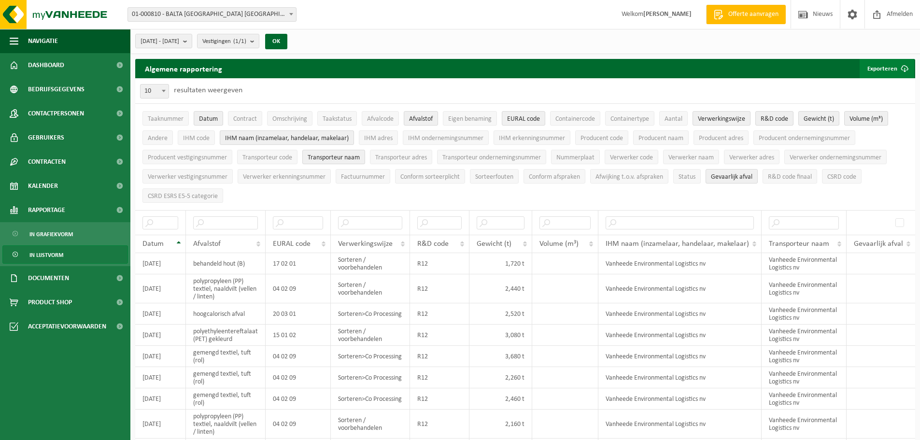
click at [886, 67] on button "Exporteren" at bounding box center [887, 68] width 55 height 19
click at [344, 195] on ul "Taaknummer Datum Contract Omschrijving Taakstatus Afvalcode Afvalstof Eigen ben…" at bounding box center [525, 157] width 780 height 106
click at [885, 90] on link "Enkel mijn selectie" at bounding box center [869, 87] width 87 height 19
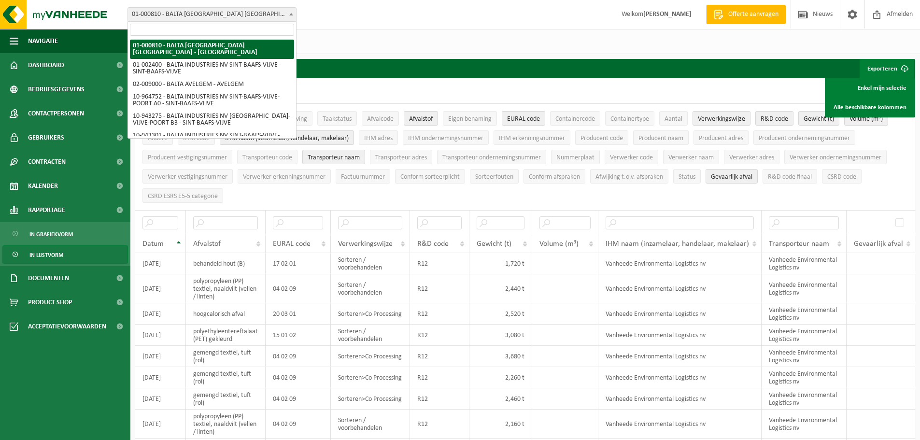
click at [272, 11] on span "01-000810 - BALTA [GEOGRAPHIC_DATA] [GEOGRAPHIC_DATA] - [GEOGRAPHIC_DATA]" at bounding box center [212, 15] width 168 height 14
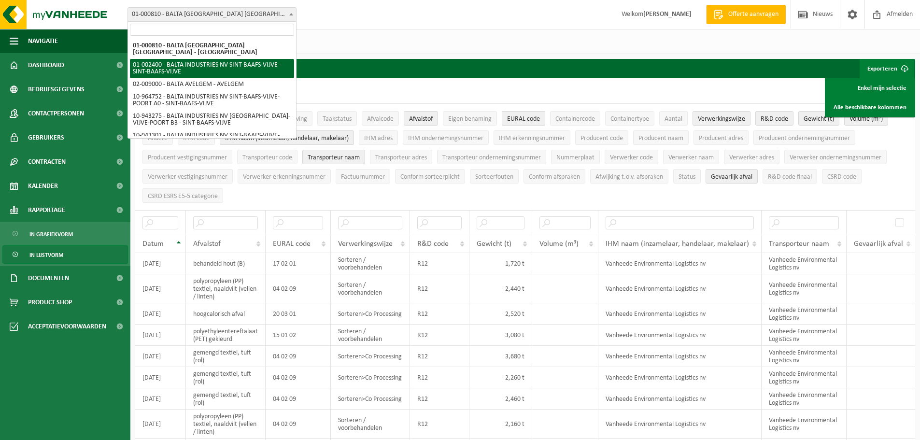
select select "153"
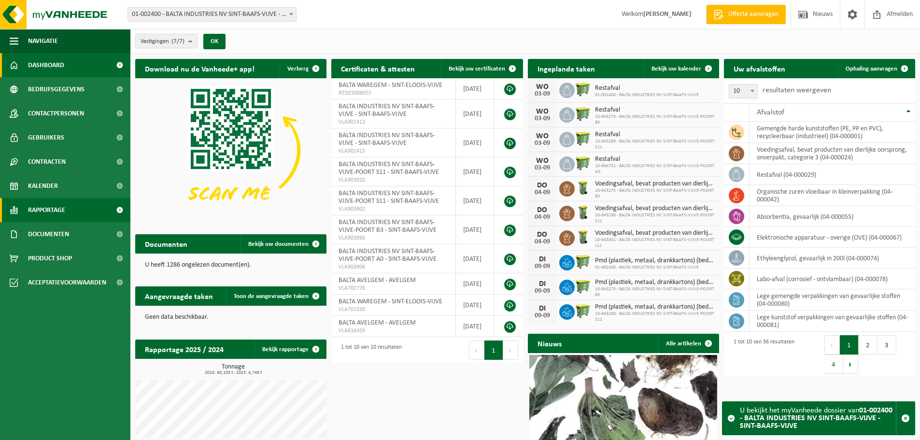
click at [75, 213] on link "Rapportage" at bounding box center [65, 210] width 130 height 24
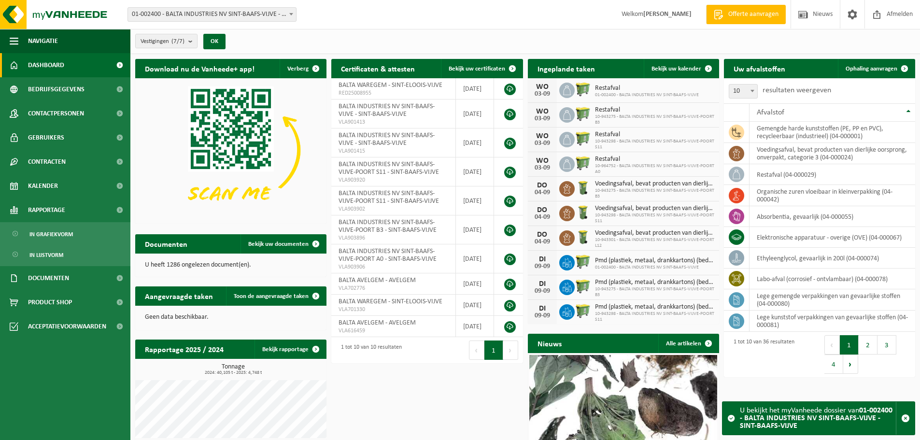
click at [71, 253] on link "In lijstvorm" at bounding box center [65, 254] width 126 height 18
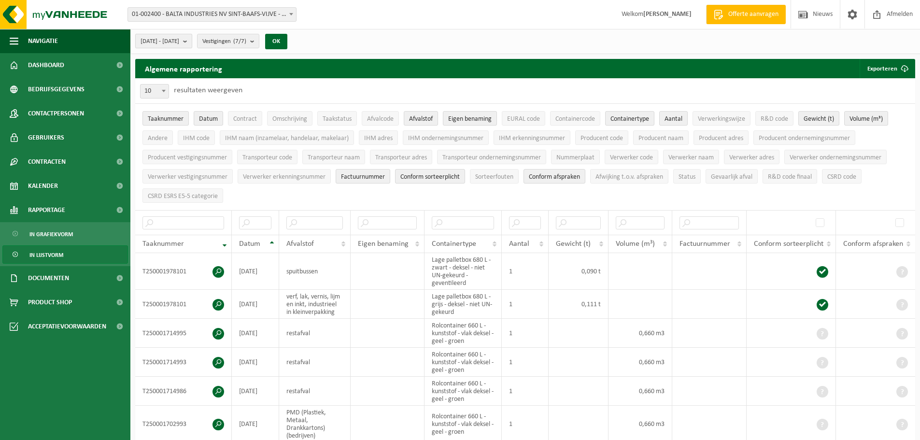
click at [192, 42] on b "submit" at bounding box center [187, 41] width 9 height 14
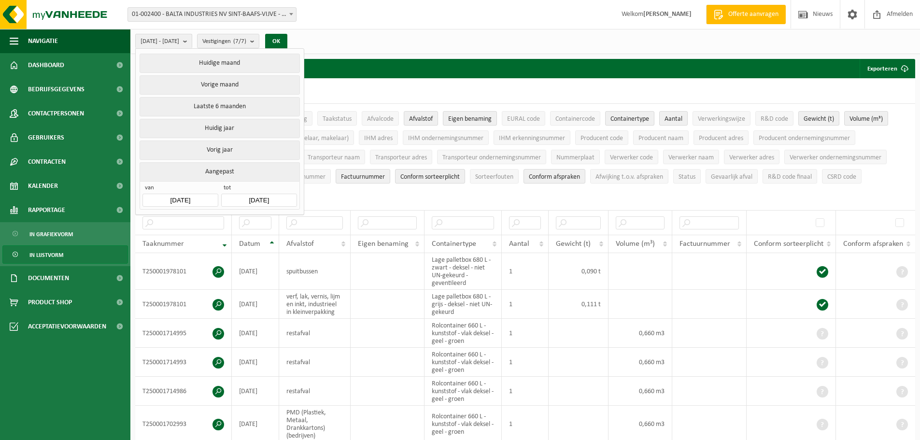
click at [194, 194] on input "[DATE]" at bounding box center [179, 200] width 75 height 13
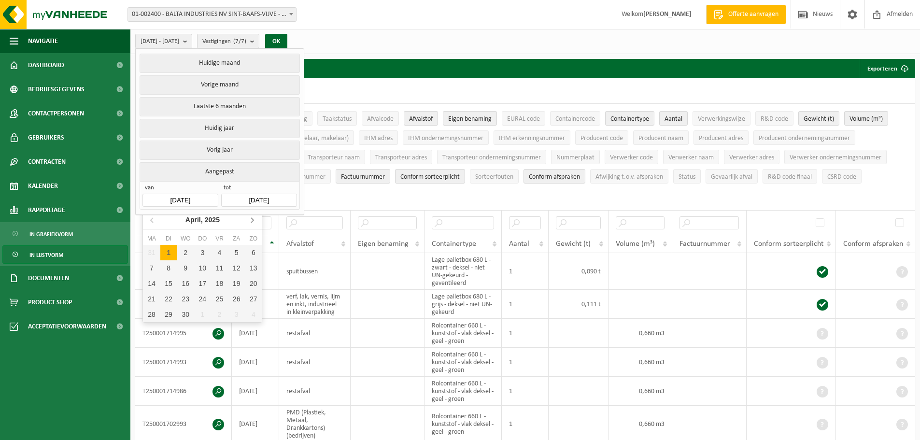
click at [251, 223] on icon at bounding box center [251, 219] width 15 height 15
click at [167, 252] on div "1" at bounding box center [168, 252] width 17 height 15
type input "2025-07-01"
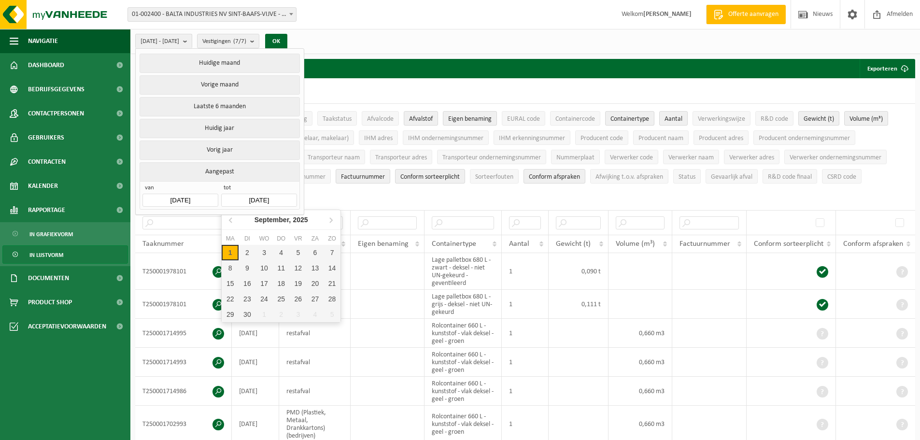
click at [269, 199] on input "[DATE]" at bounding box center [258, 200] width 75 height 13
click at [228, 220] on icon at bounding box center [231, 219] width 15 height 15
click at [326, 315] on div "31" at bounding box center [332, 314] width 17 height 15
type input "[DATE]"
type input "2025-07-01"
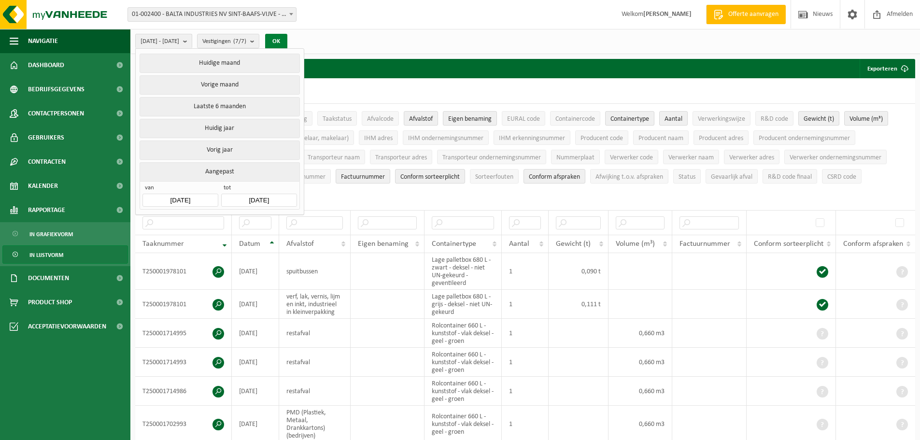
click at [287, 39] on button "OK" at bounding box center [276, 41] width 22 height 15
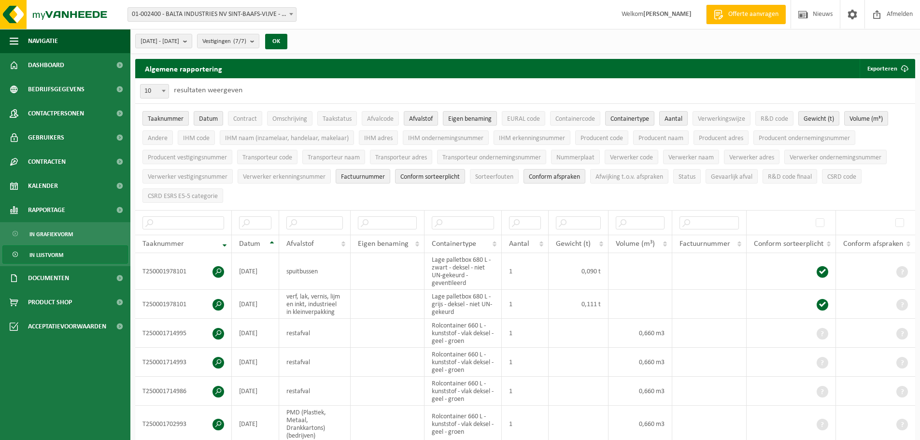
click at [170, 117] on span "Taaknummer" at bounding box center [166, 118] width 36 height 7
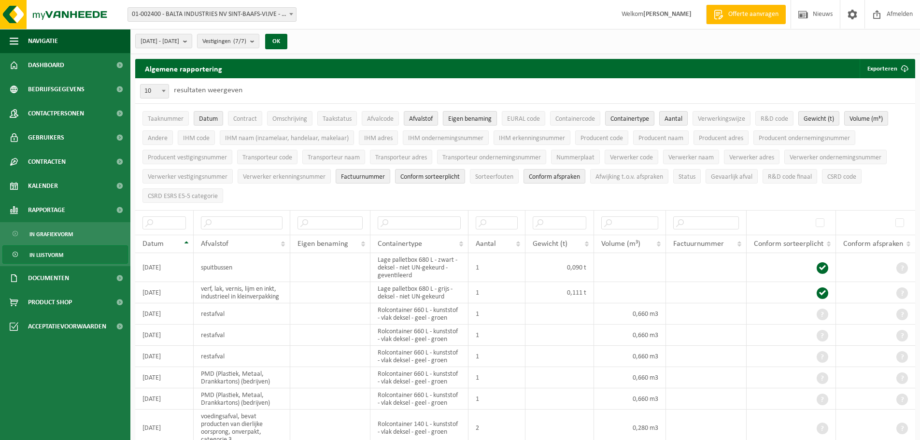
click at [478, 117] on span "Eigen benaming" at bounding box center [469, 118] width 43 height 7
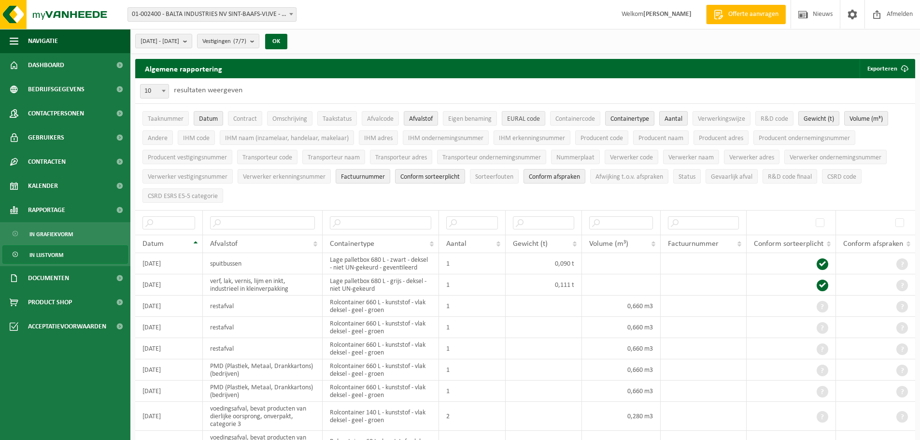
click at [522, 119] on span "EURAL code" at bounding box center [523, 118] width 33 height 7
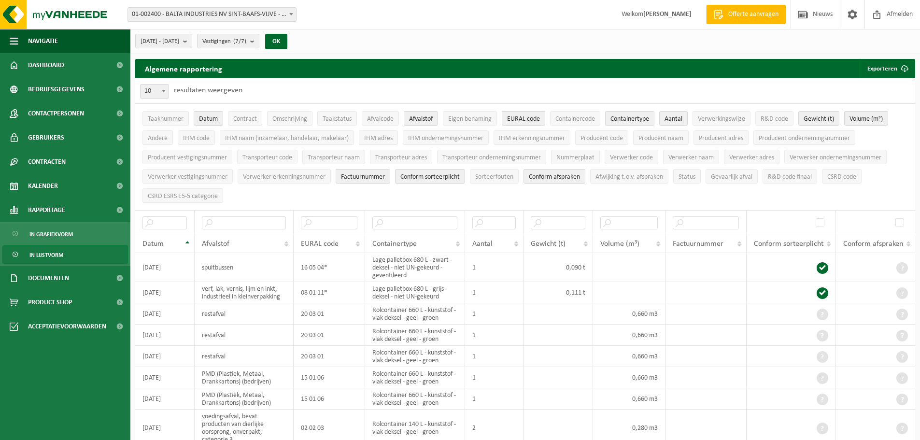
click at [623, 117] on span "Containertype" at bounding box center [630, 118] width 39 height 7
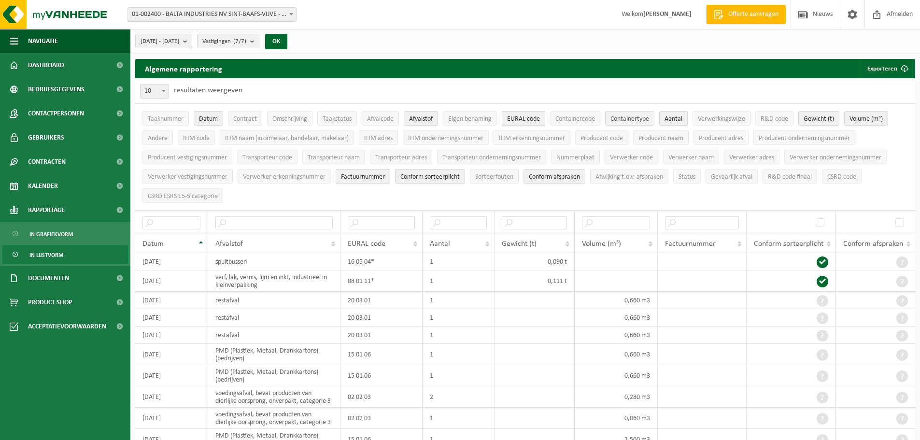
click at [629, 121] on span "Containertype" at bounding box center [630, 118] width 39 height 7
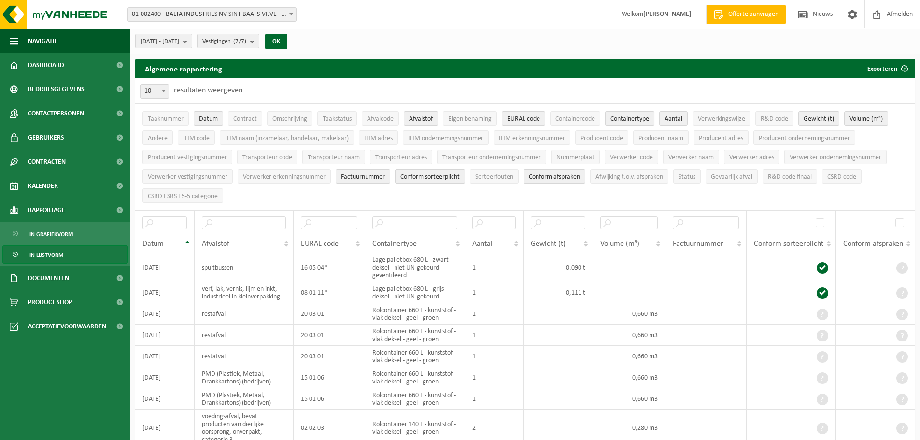
click at [629, 121] on span "Containertype" at bounding box center [630, 118] width 39 height 7
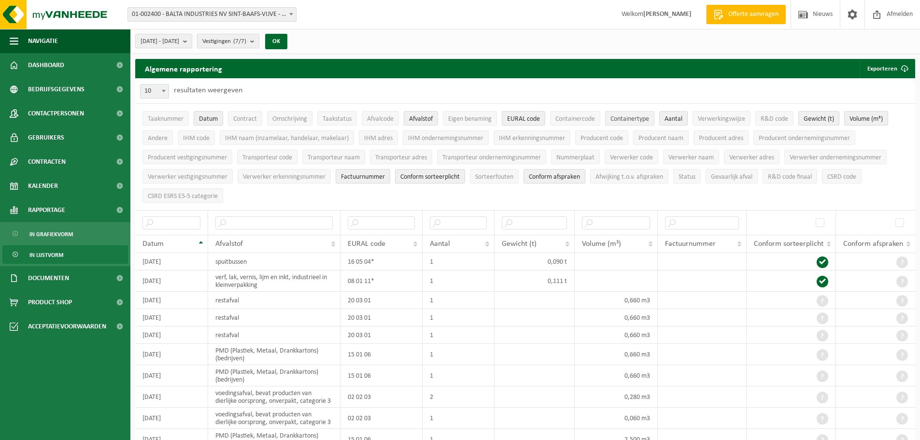
click at [629, 121] on span "Containertype" at bounding box center [630, 118] width 39 height 7
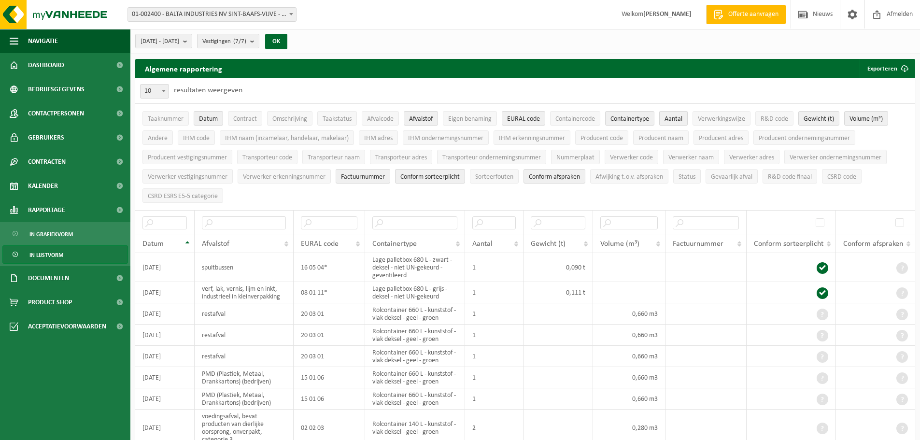
click at [680, 119] on span "Aantal" at bounding box center [674, 118] width 18 height 7
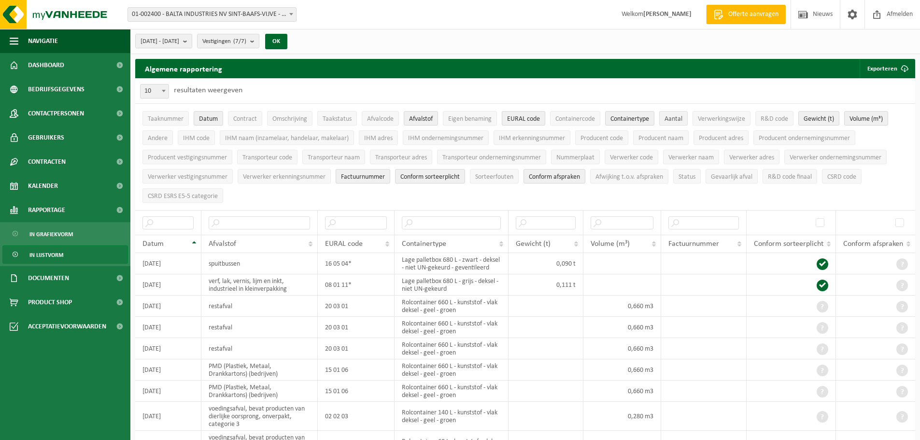
click at [682, 120] on span "Aantal" at bounding box center [674, 118] width 18 height 7
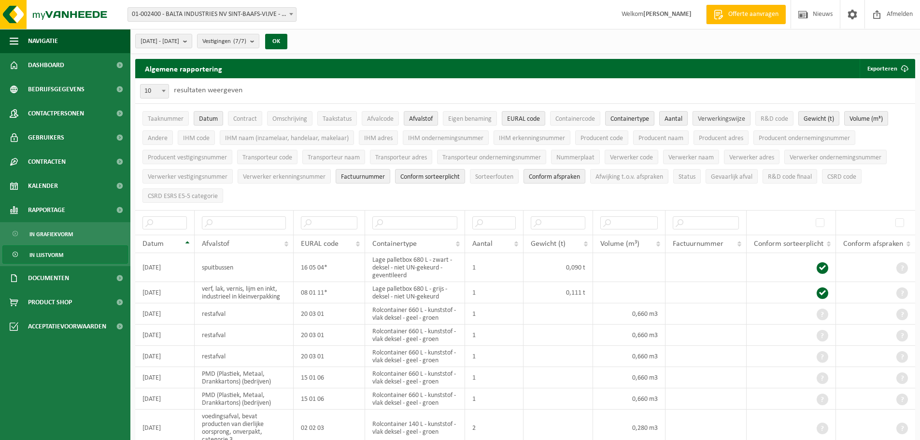
click at [716, 120] on span "Verwerkingswijze" at bounding box center [721, 118] width 47 height 7
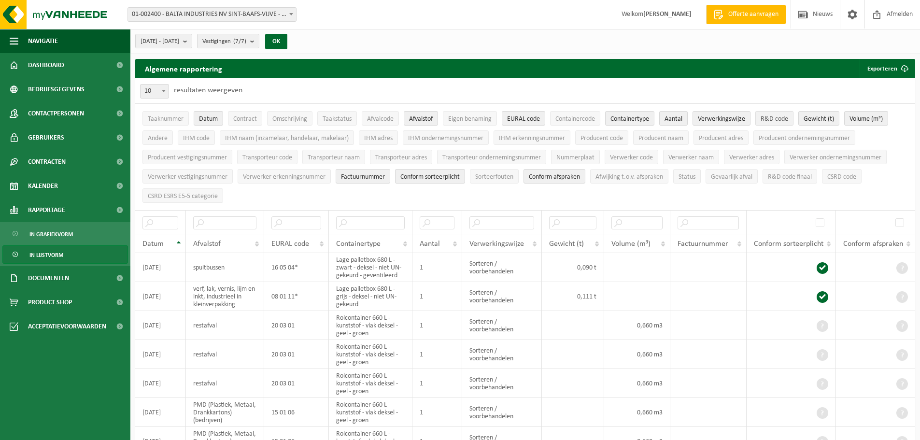
click at [773, 122] on span "R&D code" at bounding box center [775, 118] width 28 height 7
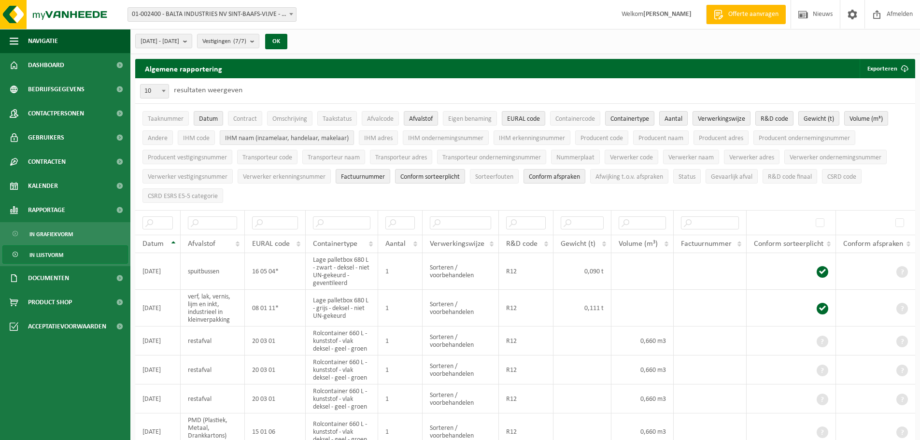
click at [244, 138] on span "IHM naam (inzamelaar, handelaar, makelaar)" at bounding box center [287, 138] width 124 height 7
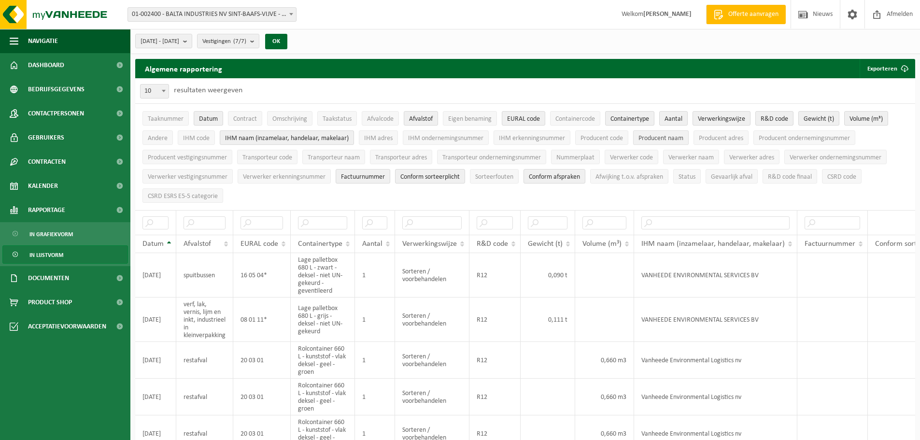
click at [662, 135] on span "Producent naam" at bounding box center [661, 138] width 45 height 7
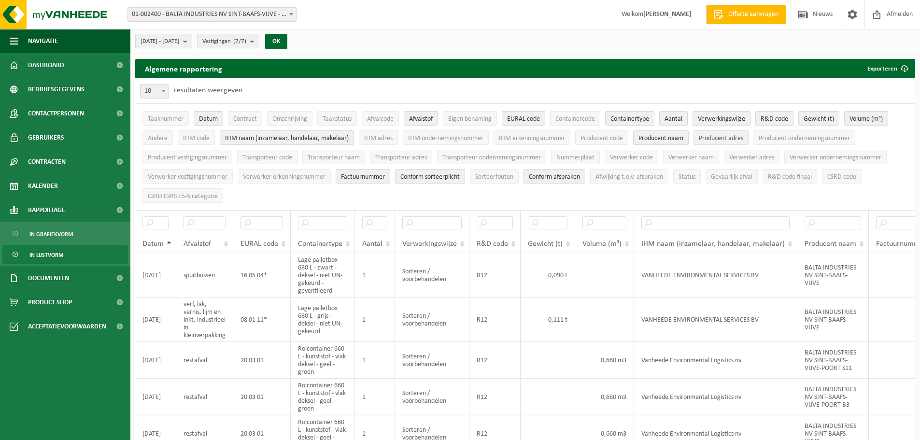
click at [728, 135] on span "Producent adres" at bounding box center [721, 138] width 44 height 7
click at [331, 157] on span "Transporteur naam" at bounding box center [334, 157] width 52 height 7
click at [718, 164] on li "Verwerker naam" at bounding box center [691, 156] width 61 height 19
click at [708, 159] on span "Verwerker naam" at bounding box center [690, 157] width 45 height 7
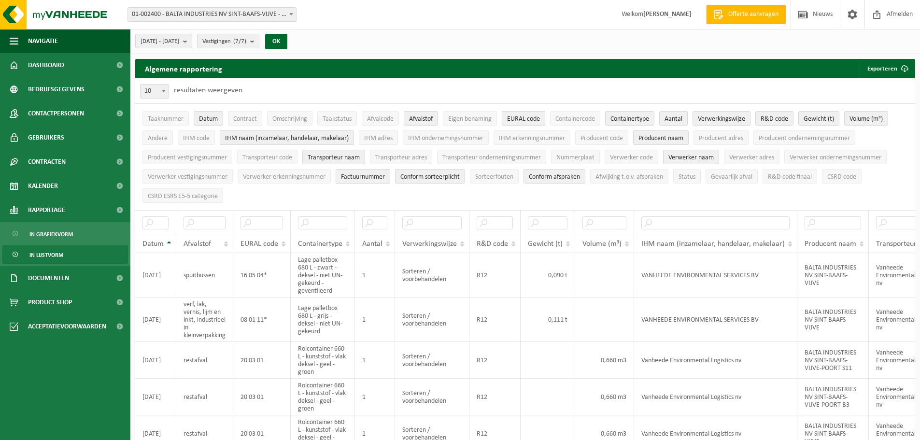
click at [374, 173] on span "Factuurnummer" at bounding box center [363, 176] width 44 height 7
click at [423, 174] on span "Conform sorteerplicht" at bounding box center [429, 176] width 59 height 7
click at [483, 174] on span "Sorteerfouten" at bounding box center [494, 176] width 38 height 7
click at [507, 176] on span "Sorteerfouten" at bounding box center [494, 176] width 38 height 7
drag, startPoint x: 549, startPoint y: 179, endPoint x: 526, endPoint y: 174, distance: 23.6
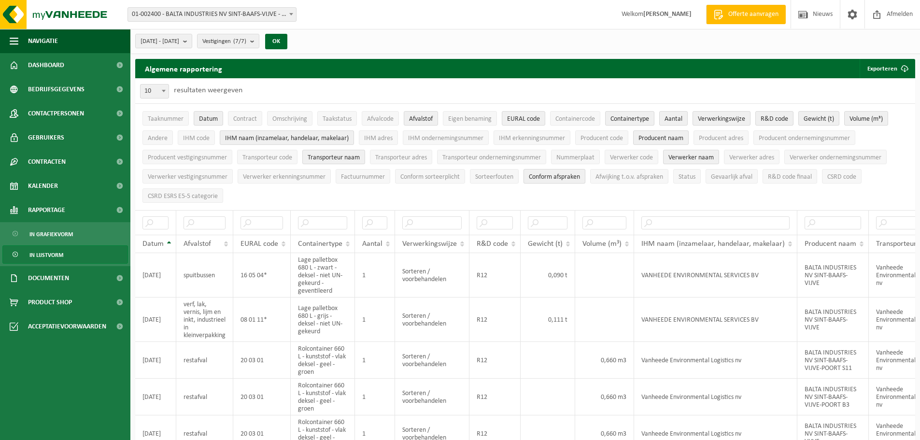
click at [549, 178] on span "Conform afspraken" at bounding box center [554, 176] width 51 height 7
click at [518, 173] on button "Sorteerfouten" at bounding box center [494, 176] width 49 height 14
click at [735, 178] on span "Gevaarlijk afval" at bounding box center [732, 176] width 42 height 7
click at [779, 178] on span "R&D code finaal" at bounding box center [790, 176] width 44 height 7
click at [880, 69] on button "Exporteren" at bounding box center [887, 68] width 55 height 19
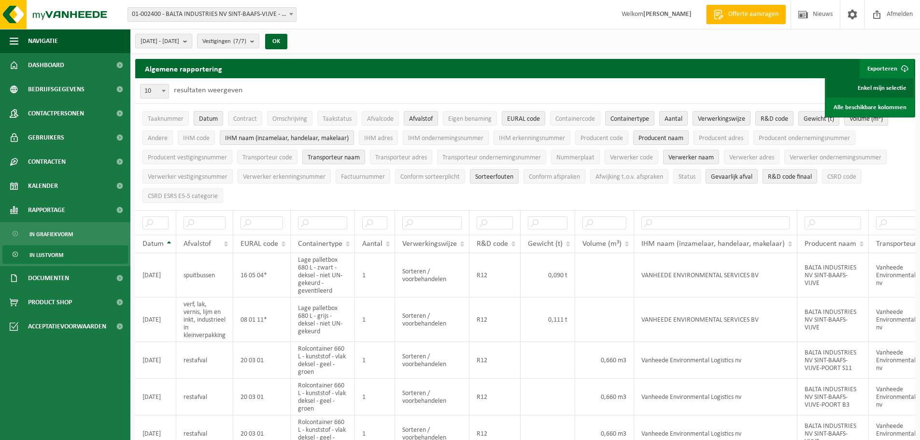
click at [859, 88] on link "Enkel mijn selectie" at bounding box center [869, 87] width 87 height 19
click at [686, 157] on span "Verwerker naam" at bounding box center [690, 157] width 45 height 7
click at [779, 301] on td "VANHEEDE ENVIRONMENTAL SERVICES BV" at bounding box center [715, 320] width 163 height 44
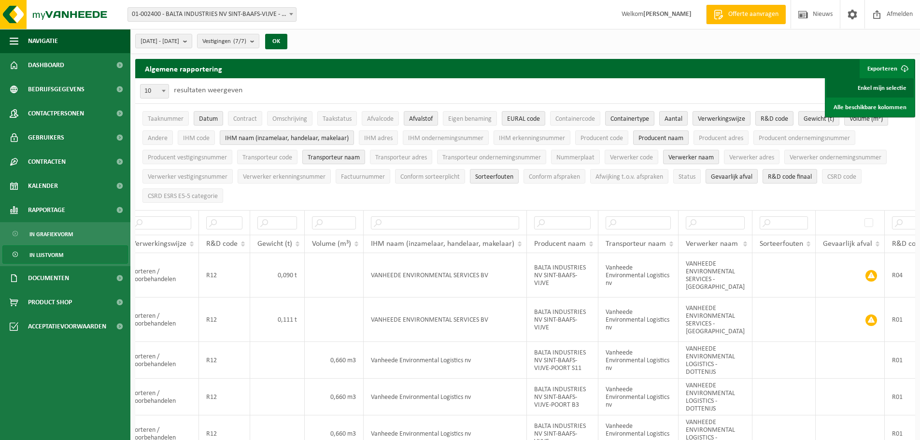
click at [859, 91] on link "Enkel mijn selectie" at bounding box center [869, 87] width 87 height 19
click at [880, 88] on link "Enkel mijn selectie" at bounding box center [869, 87] width 87 height 19
click at [250, 16] on span "01-002400 - BALTA INDUSTRIES NV SINT-BAAFS-VIJVE - SINT-BAAFS-VIJVE" at bounding box center [212, 15] width 168 height 14
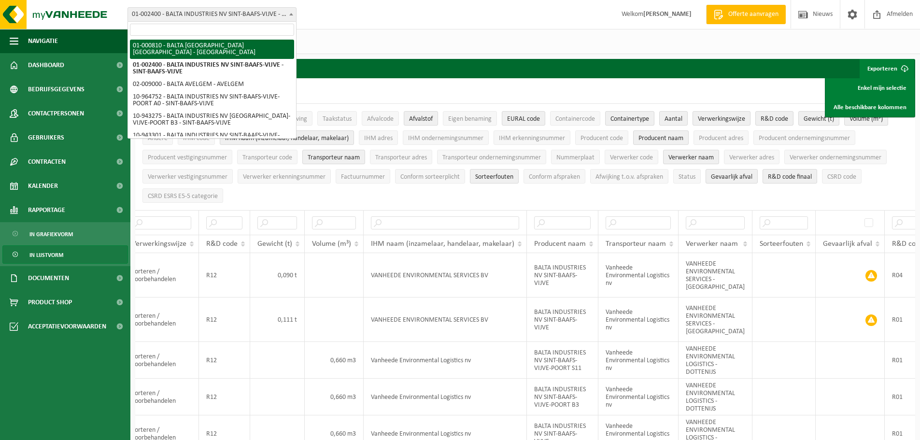
select select "88"
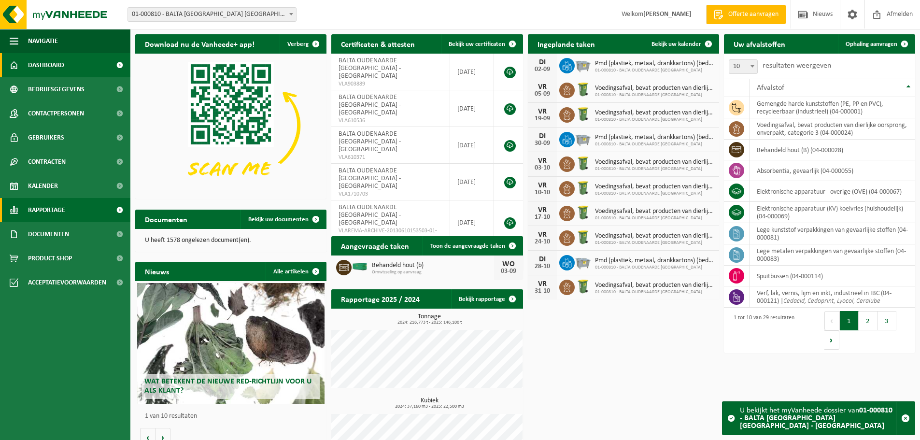
click at [62, 208] on span "Rapportage" at bounding box center [46, 210] width 37 height 24
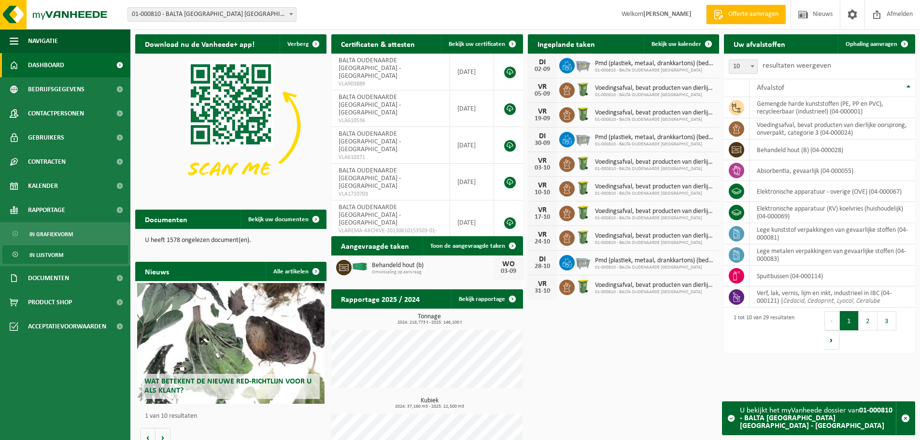
click at [51, 247] on span "In lijstvorm" at bounding box center [46, 255] width 34 height 18
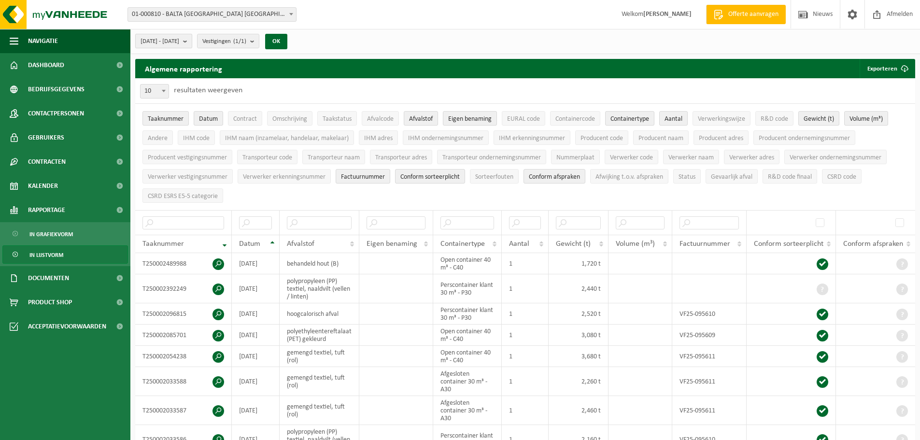
click at [192, 42] on b "submit" at bounding box center [187, 41] width 9 height 14
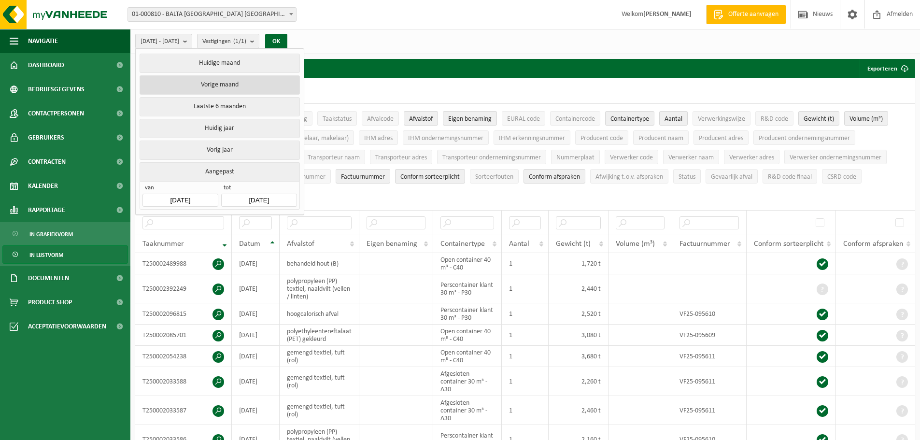
click at [228, 83] on button "Vorige maand" at bounding box center [220, 84] width 160 height 19
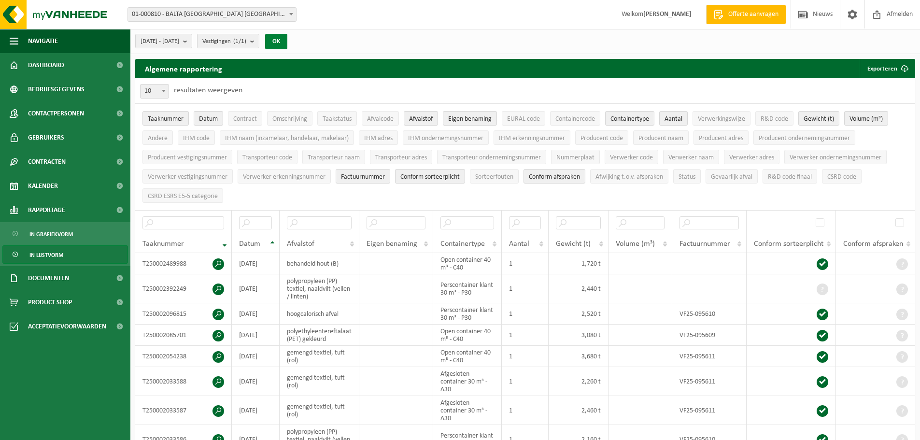
click at [287, 41] on button "OK" at bounding box center [276, 41] width 22 height 15
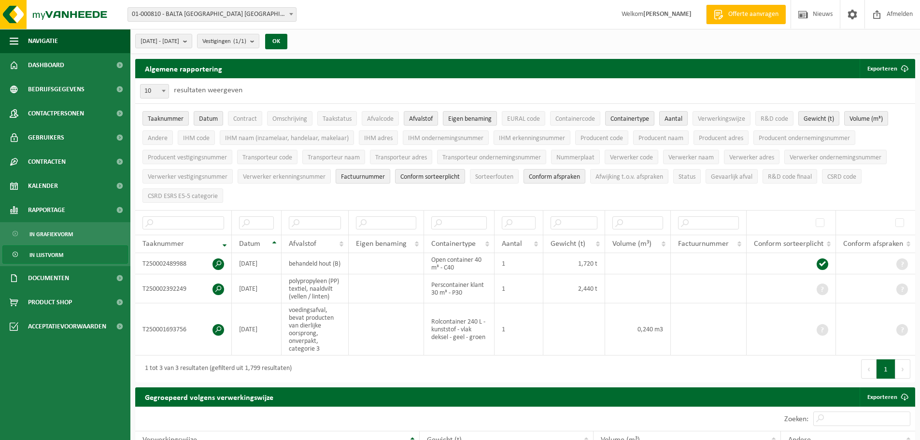
click at [387, 176] on button "Factuurnummer" at bounding box center [363, 176] width 55 height 14
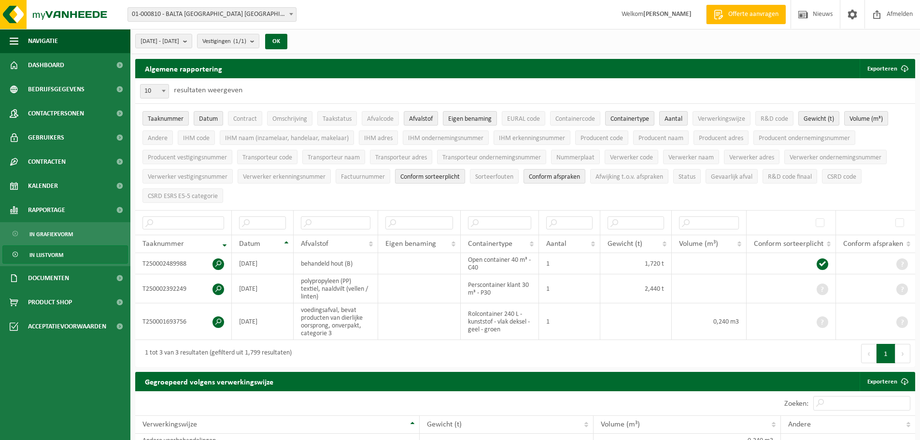
click at [426, 178] on span "Conform sorteerplicht" at bounding box center [429, 176] width 59 height 7
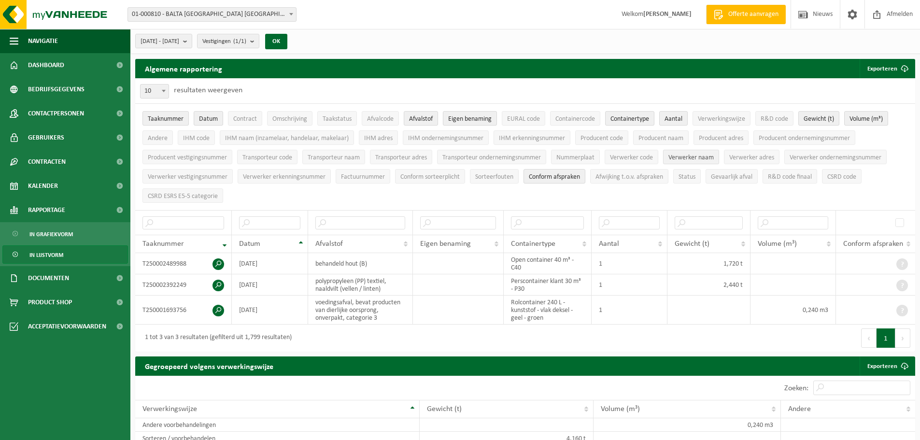
click at [690, 154] on span "Verwerker naam" at bounding box center [690, 157] width 45 height 7
